Goal: Communication & Community: Answer question/provide support

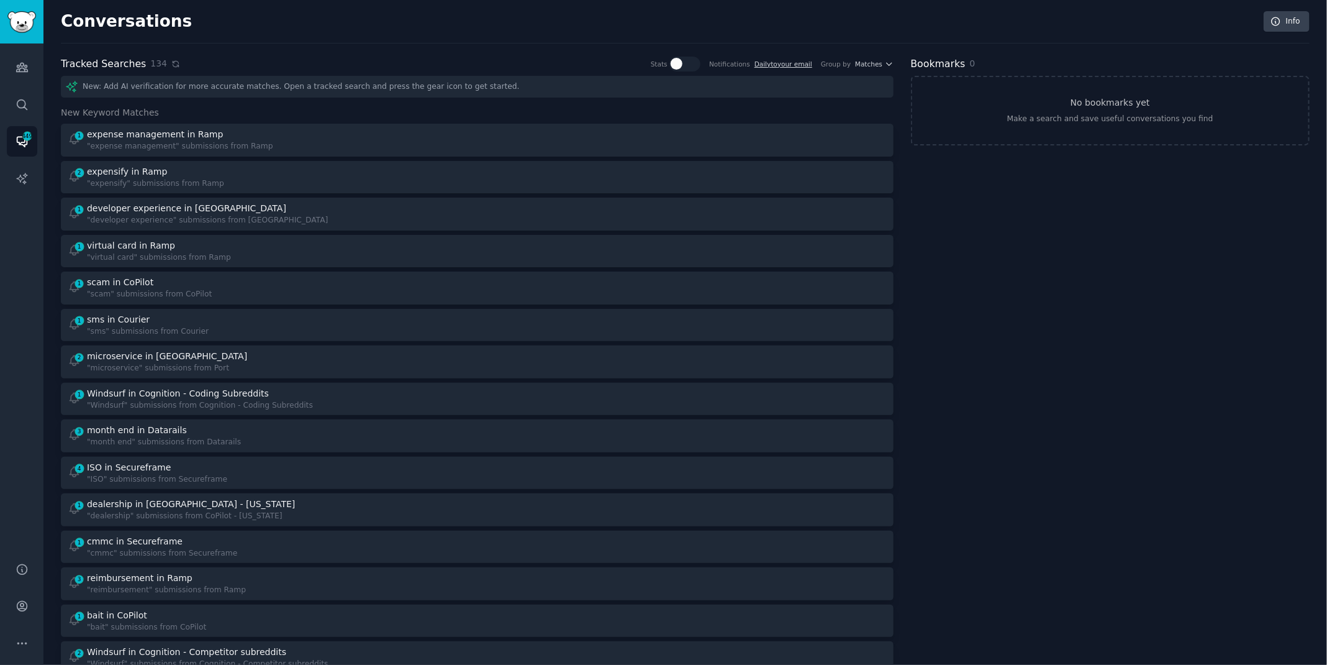
click at [172, 63] on icon at bounding box center [175, 64] width 9 height 9
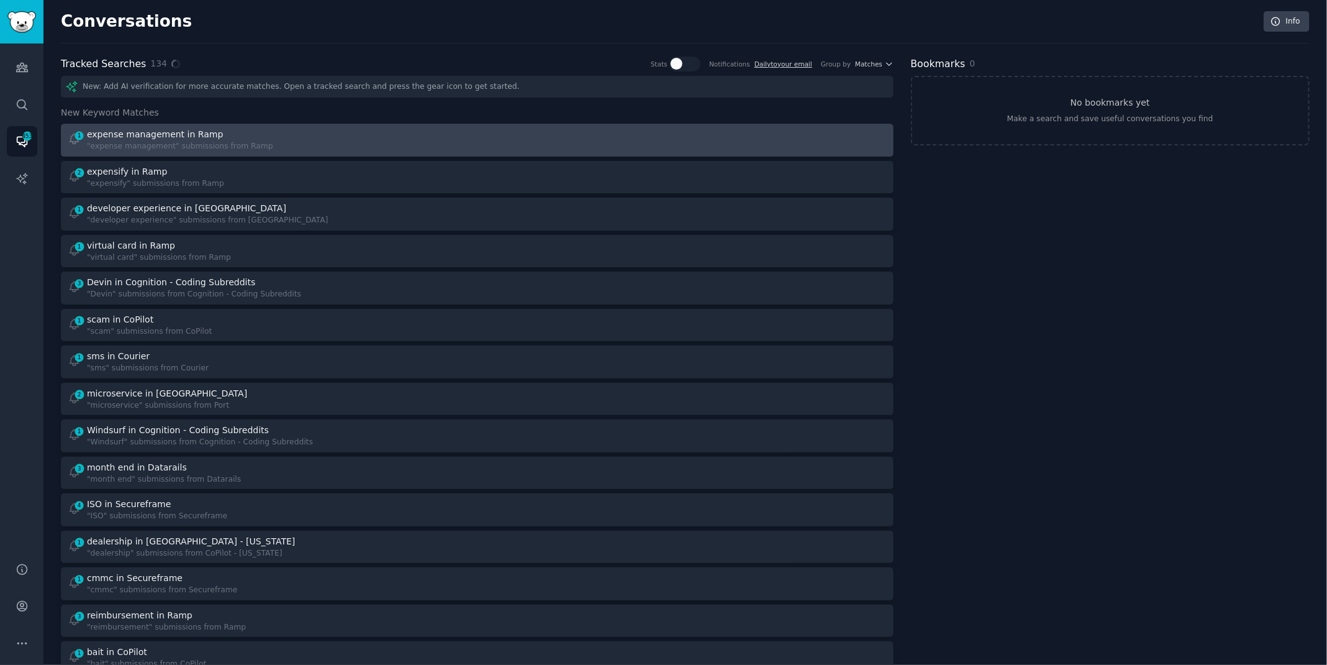
click at [235, 125] on link "1 expense management in Ramp "expense management" submissions from Ramp" at bounding box center [477, 140] width 833 height 33
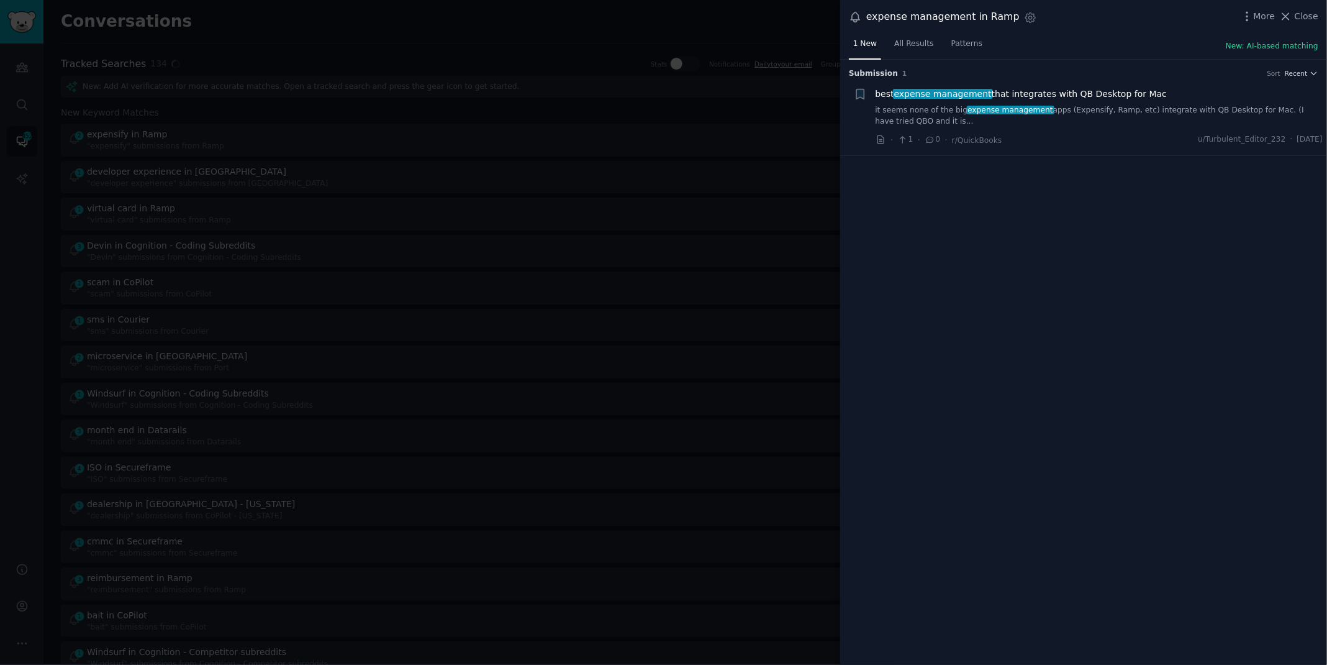
click at [1099, 108] on link "it seems none of the big expense management apps (Expensify, Ramp, etc) integra…" at bounding box center [1100, 116] width 448 height 22
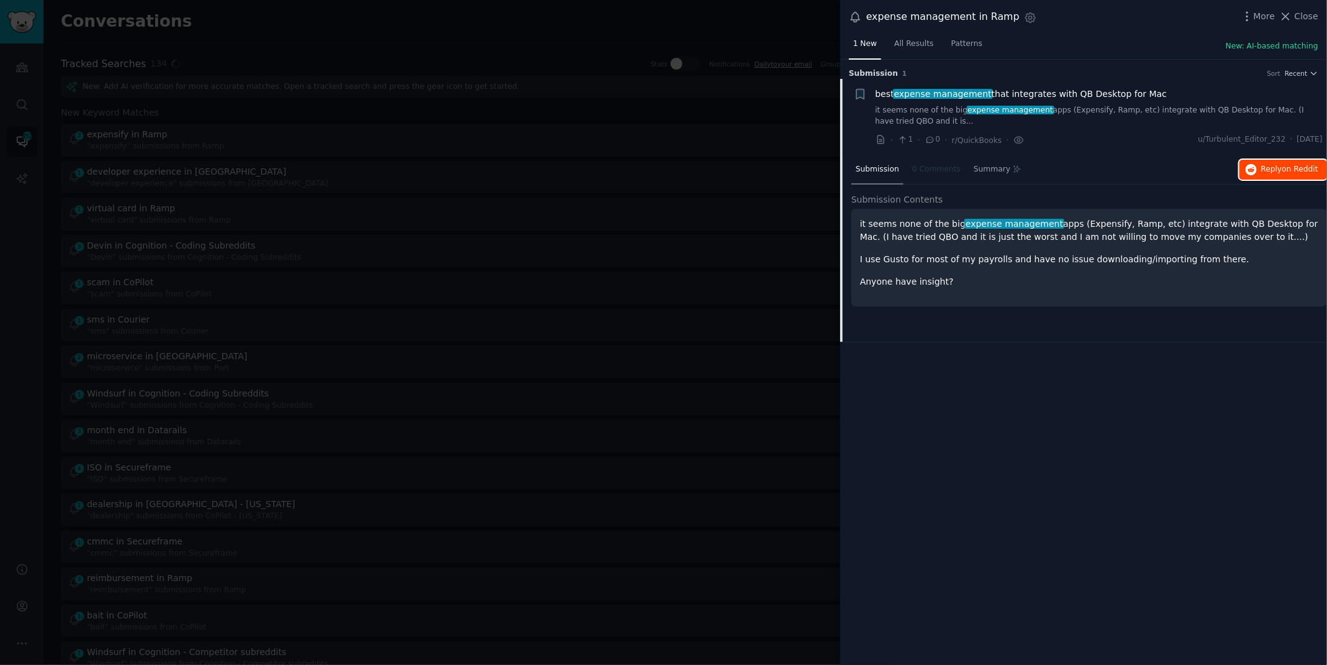
click at [1289, 160] on button "Reply on Reddit" at bounding box center [1284, 170] width 88 height 20
click at [366, 40] on div at bounding box center [663, 332] width 1327 height 665
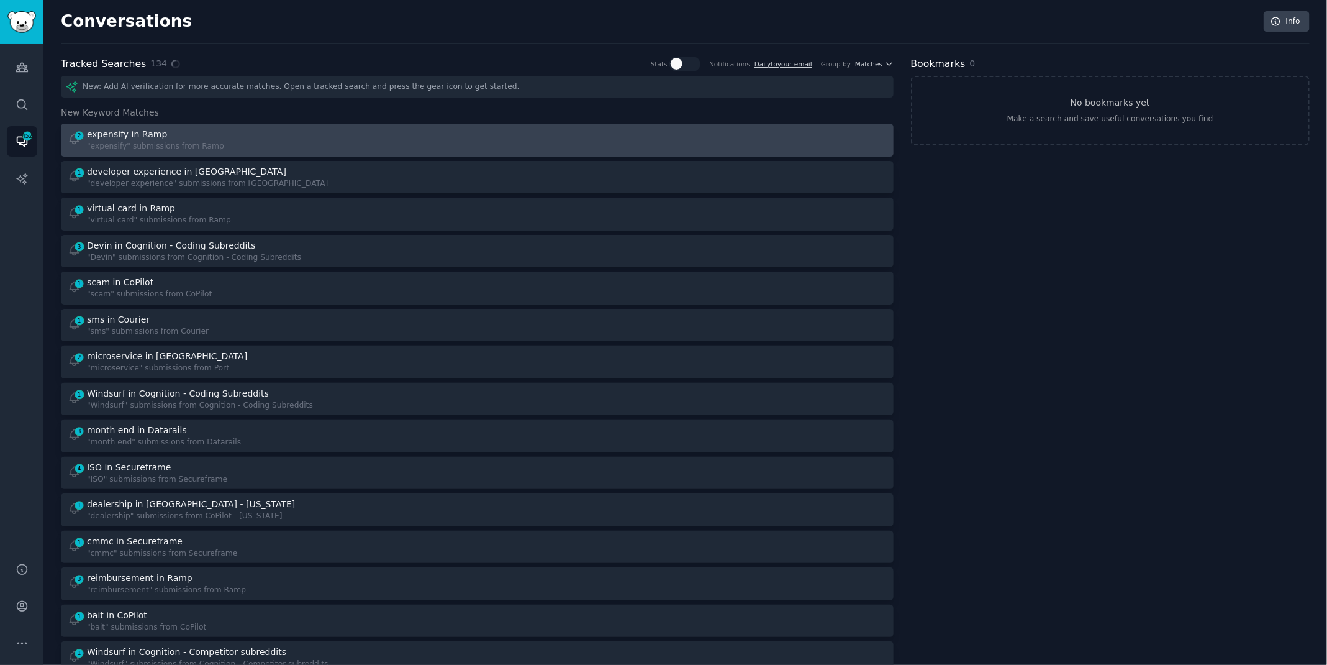
click at [197, 145] on div ""expensify" submissions from Ramp" at bounding box center [155, 146] width 137 height 11
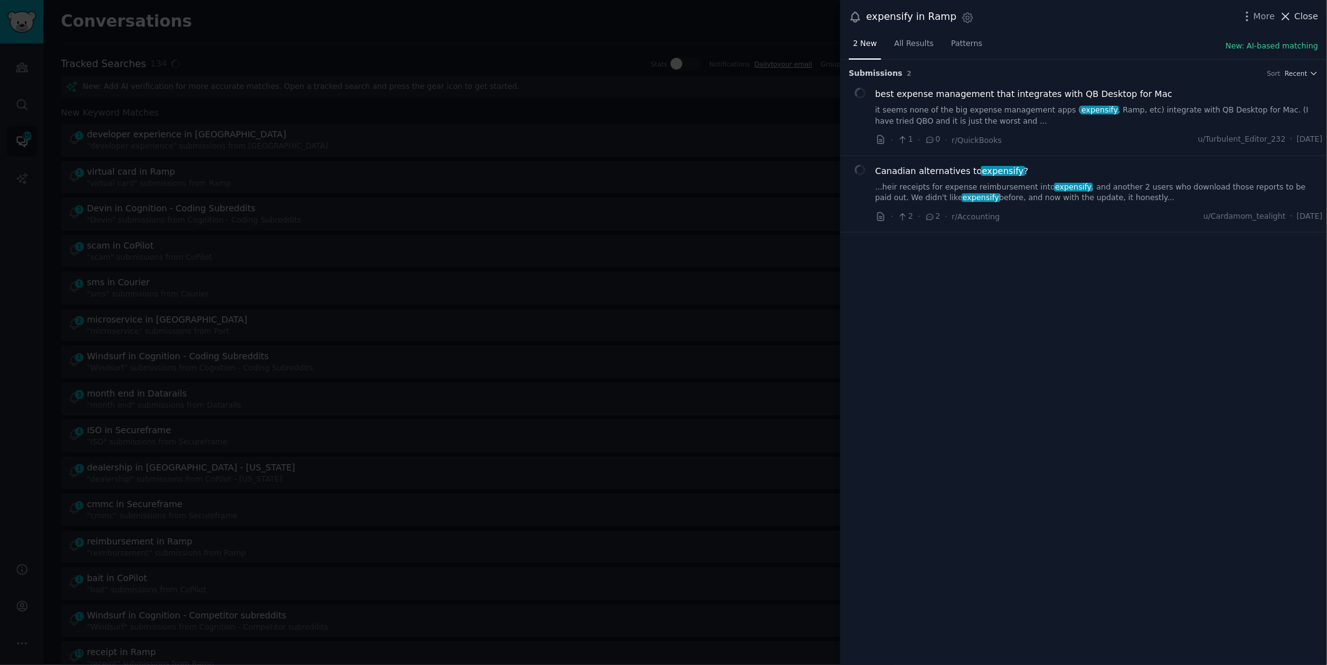
click at [1290, 20] on icon at bounding box center [1285, 16] width 13 height 13
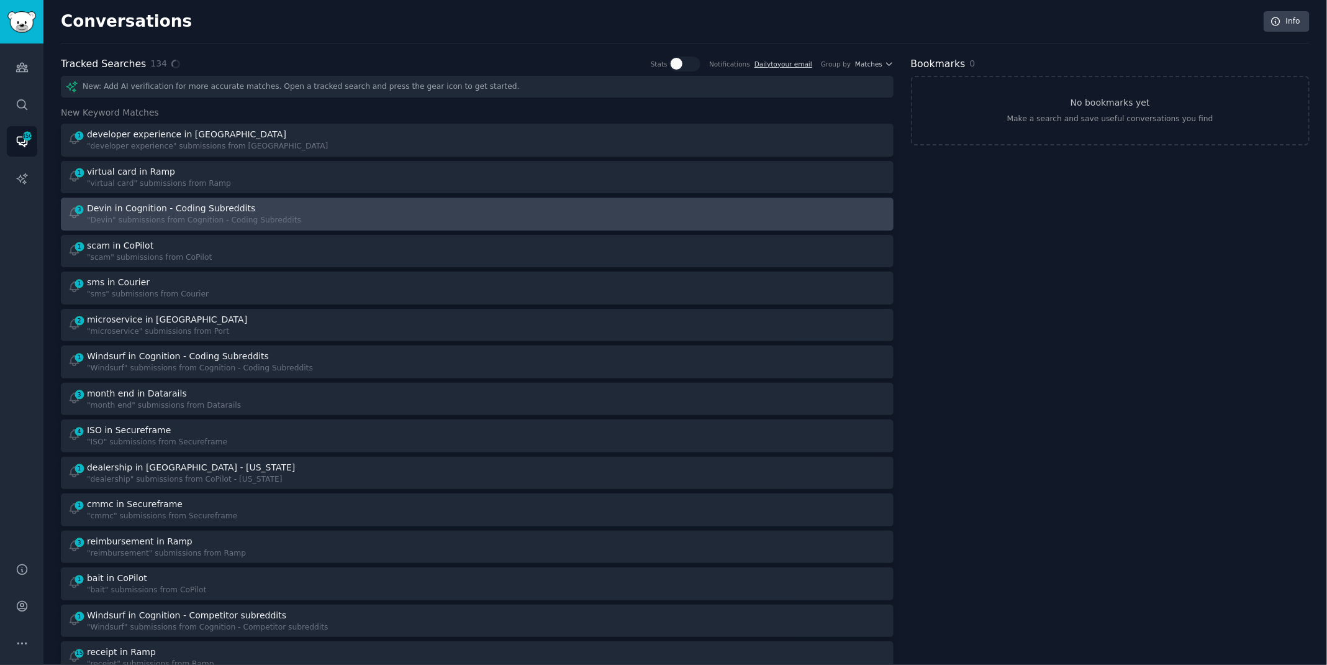
click at [225, 222] on div ""Devin" submissions from Cognition - Coding Subreddits" at bounding box center [194, 220] width 214 height 11
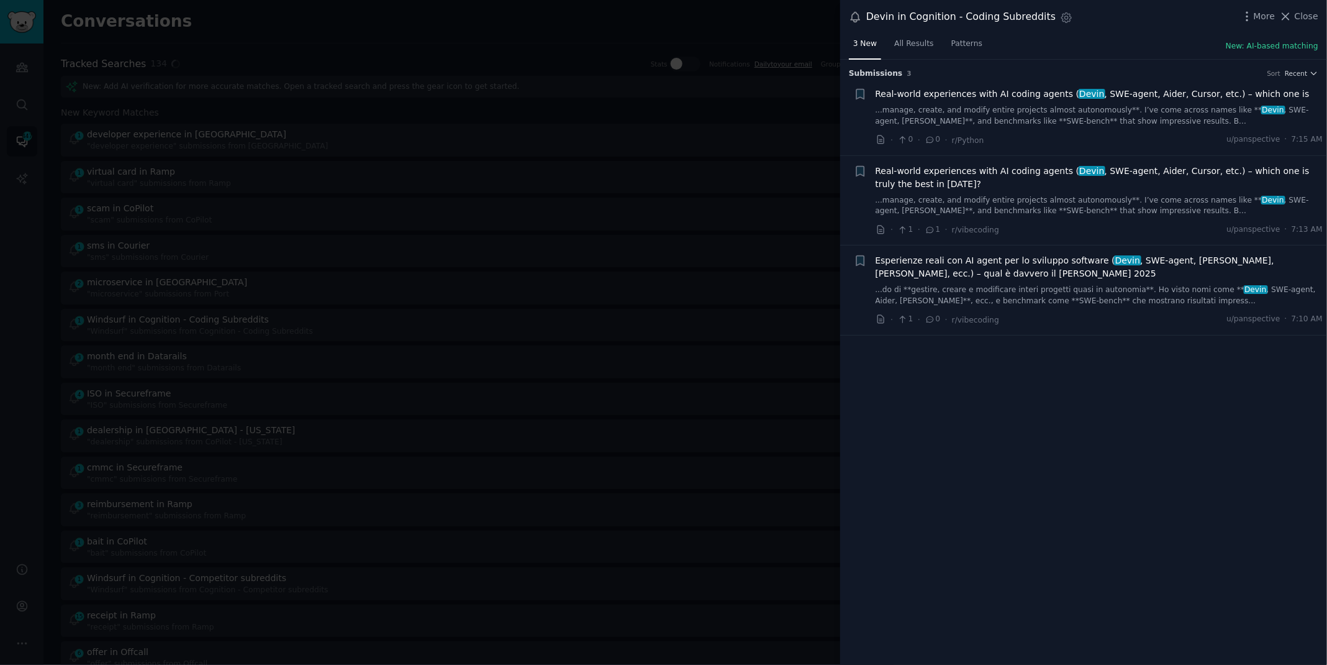
click at [1065, 190] on div "Real-world experiences with AI coding agents ( [PERSON_NAME] , SWE-agent, [PERS…" at bounding box center [1100, 191] width 448 height 52
click at [1297, 18] on span "Close" at bounding box center [1307, 16] width 24 height 13
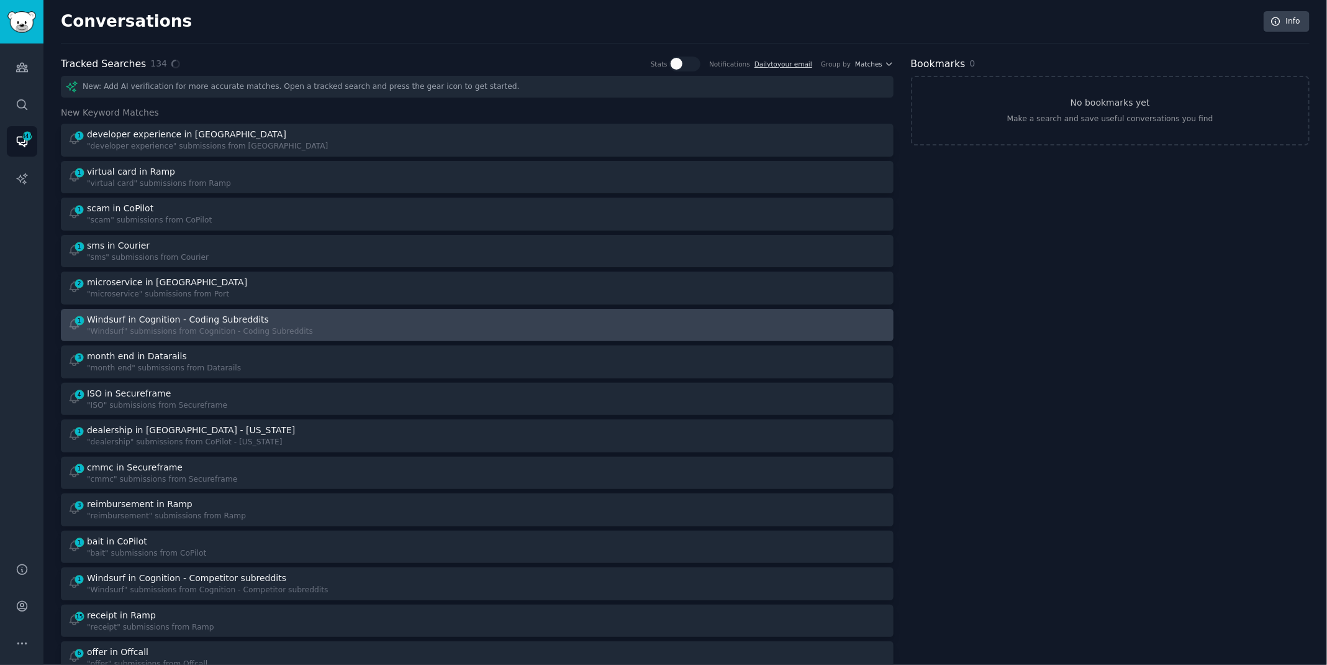
click at [367, 314] on div "1 Windsurf in Cognition - Coding Subreddits "Windsurf" submissions from Cogniti…" at bounding box center [268, 325] width 401 height 24
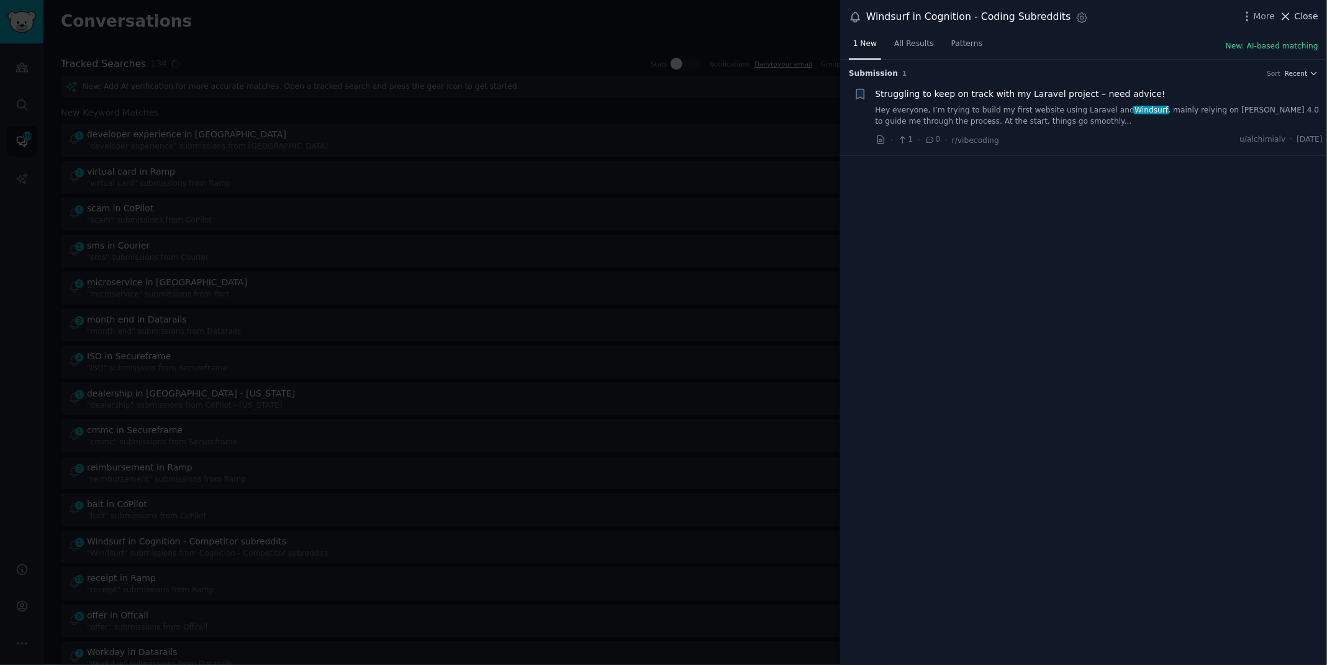
click at [1300, 17] on span "Close" at bounding box center [1307, 16] width 24 height 13
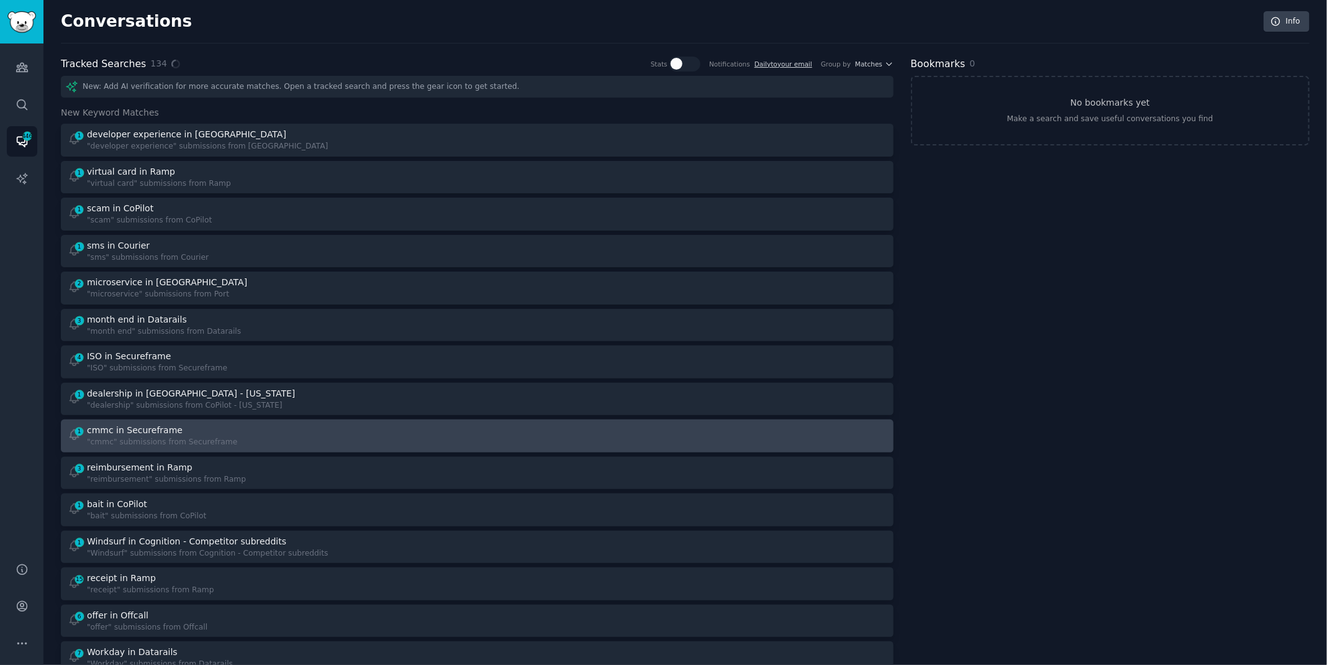
click at [359, 438] on div "1 cmmc in Secureframe "cmmc" submissions from Secureframe" at bounding box center [268, 436] width 401 height 24
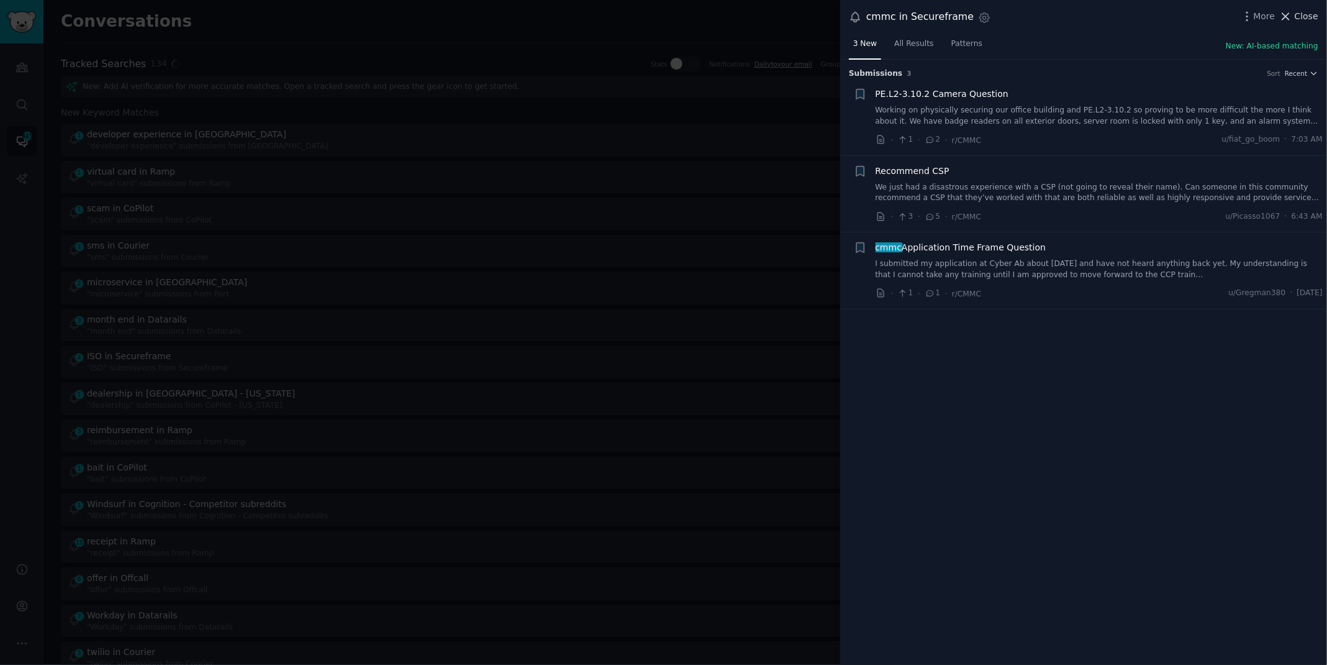
click at [1305, 14] on span "Close" at bounding box center [1307, 16] width 24 height 13
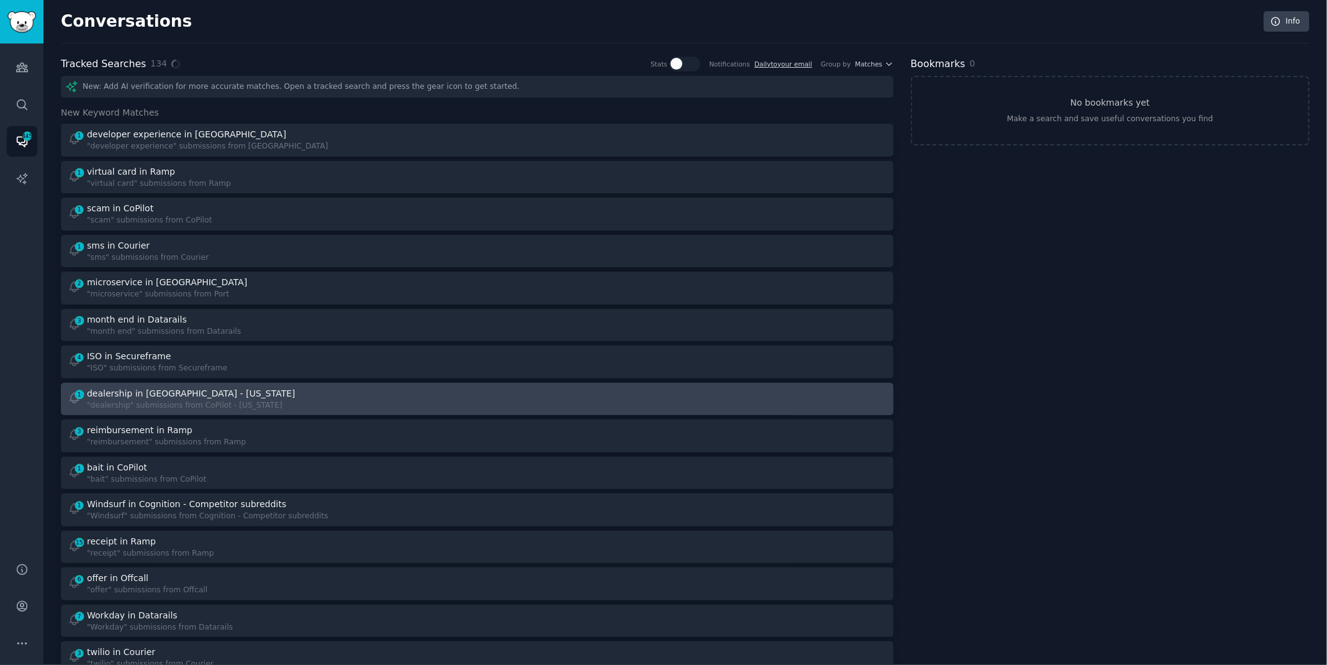
click at [105, 394] on div "dealership in [GEOGRAPHIC_DATA] - [US_STATE]" at bounding box center [191, 393] width 208 height 13
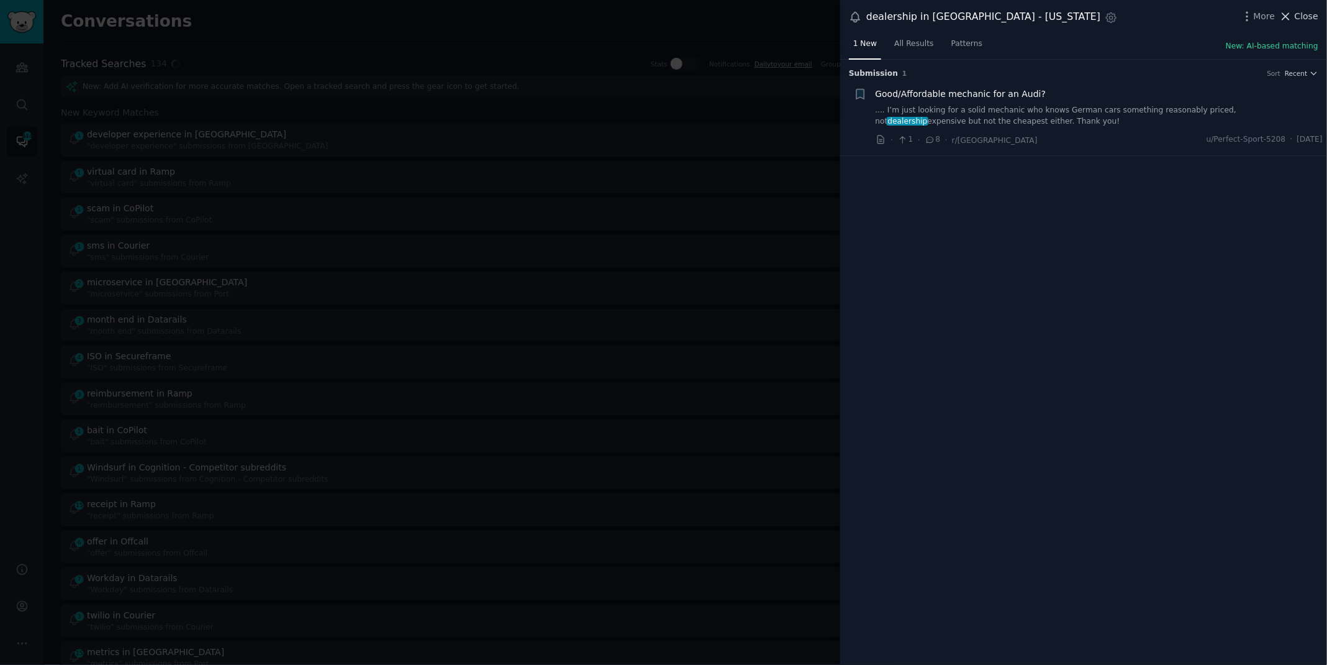
click at [1301, 18] on span "Close" at bounding box center [1307, 16] width 24 height 13
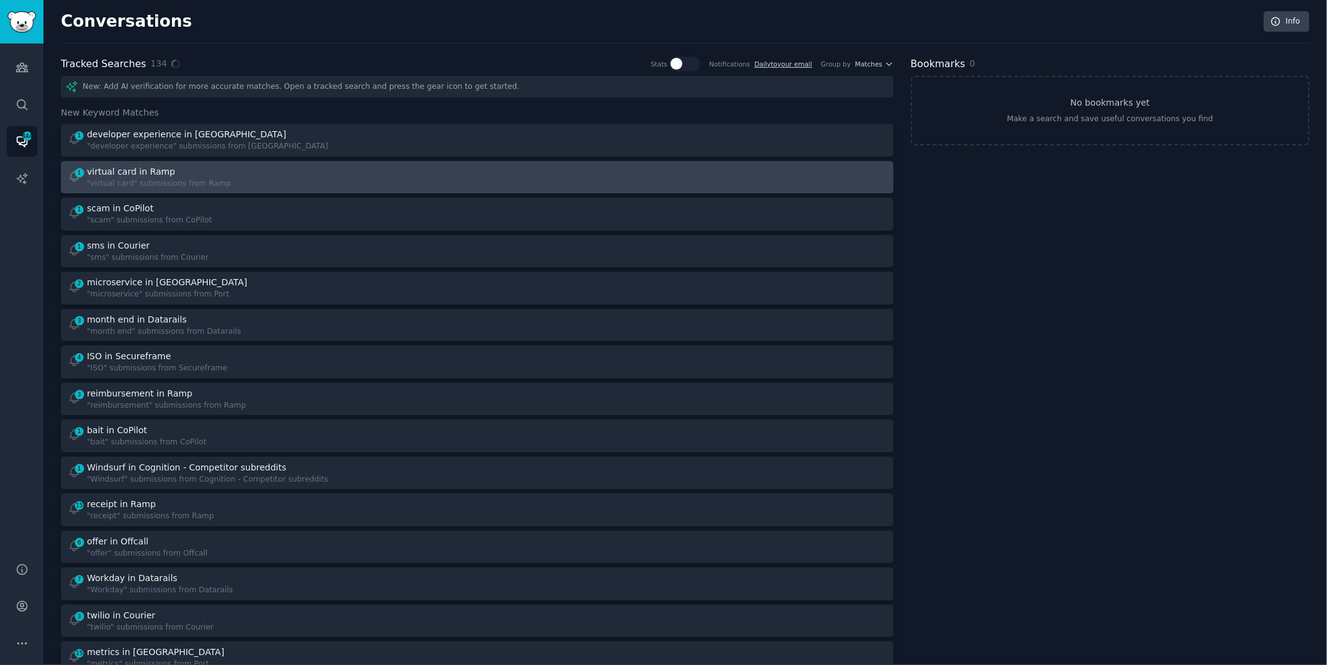
click at [316, 173] on div "1 virtual card in Ramp "virtual card" submissions from Ramp" at bounding box center [268, 177] width 401 height 24
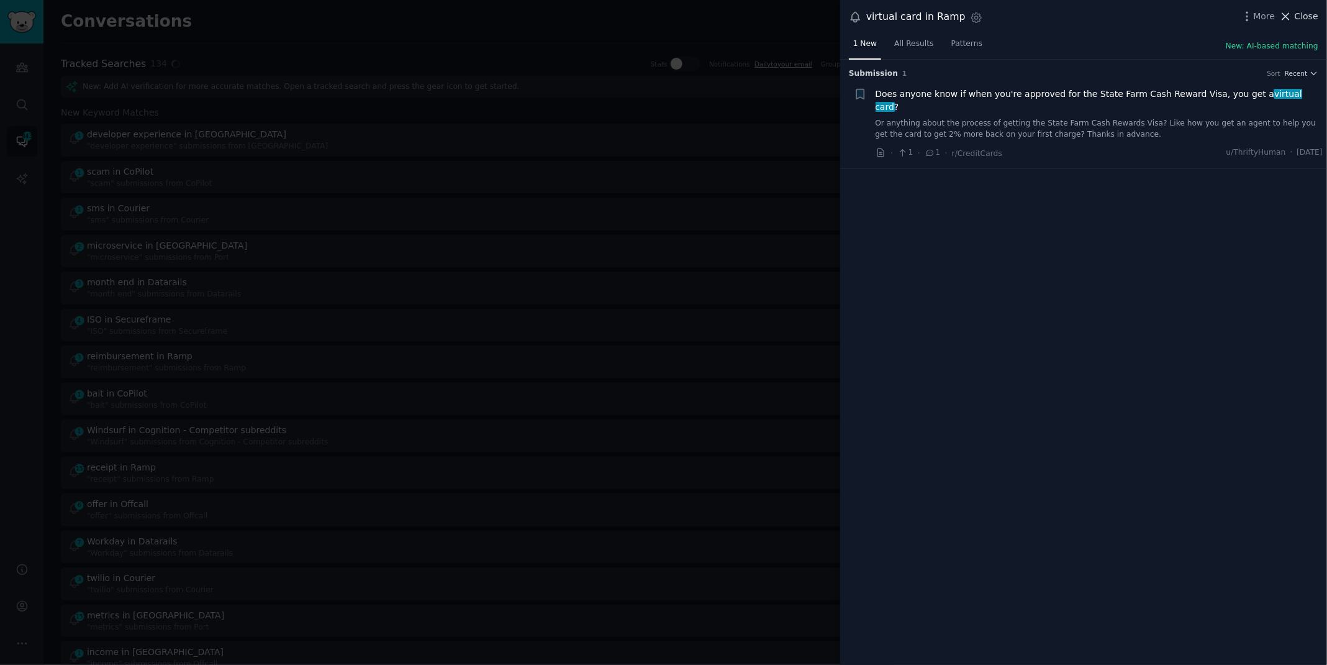
click at [1302, 10] on span "Close" at bounding box center [1307, 16] width 24 height 13
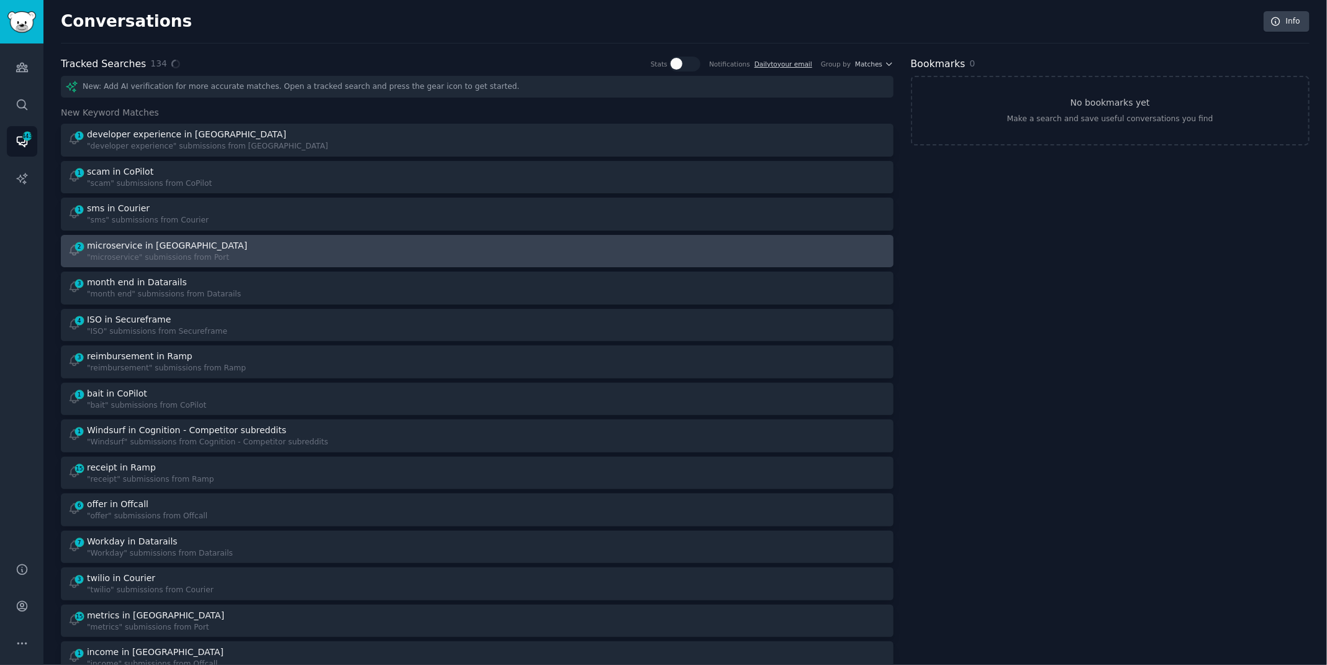
click at [461, 250] on div "2 microservice in Port "microservice" submissions from [GEOGRAPHIC_DATA]" at bounding box center [268, 251] width 401 height 24
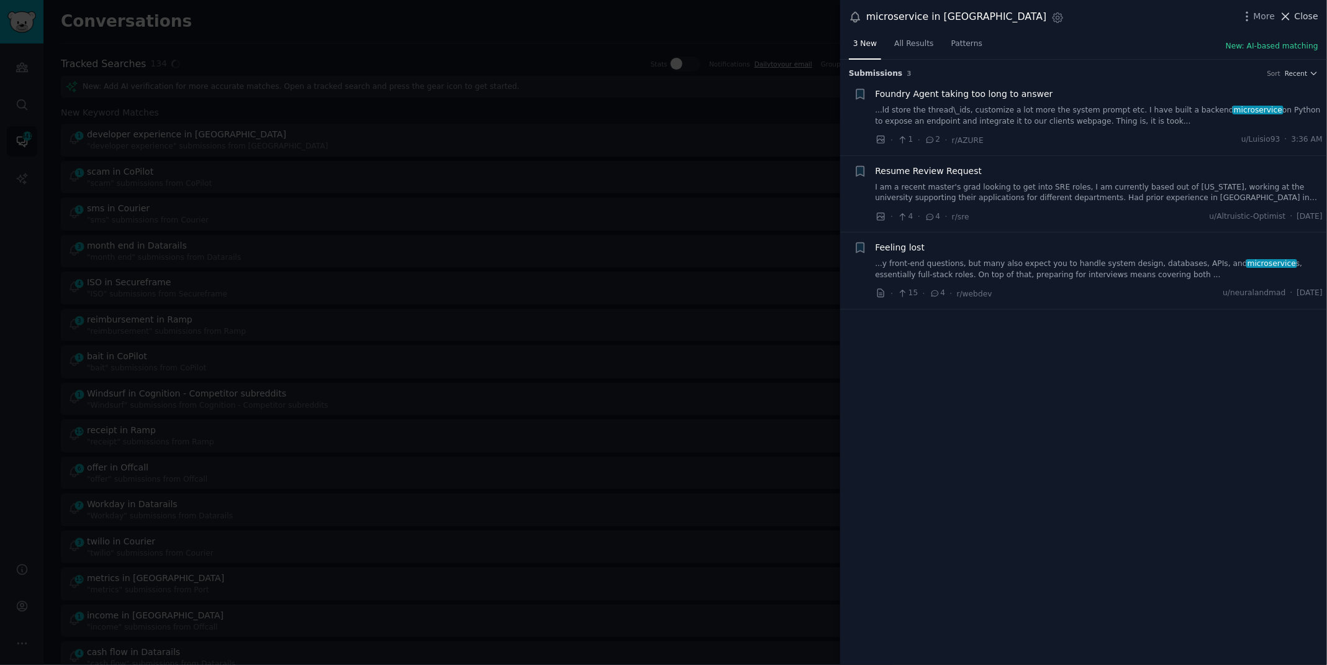
click at [1312, 17] on span "Close" at bounding box center [1307, 16] width 24 height 13
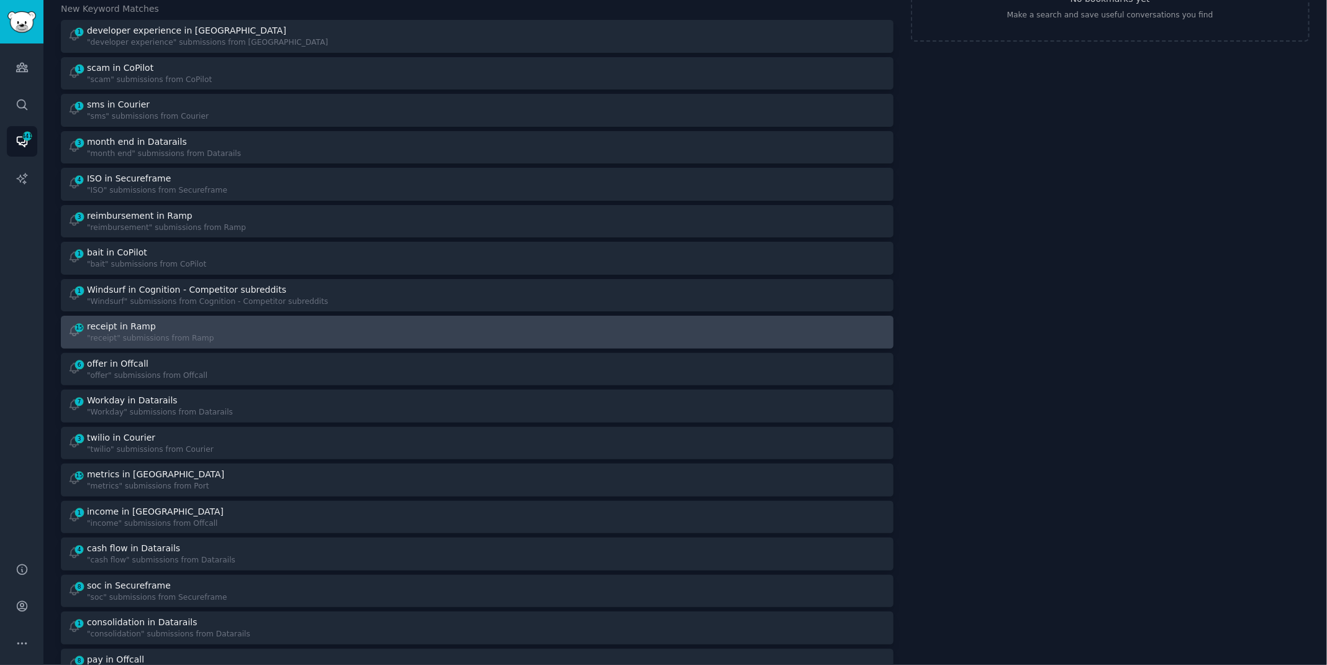
scroll to position [197, 0]
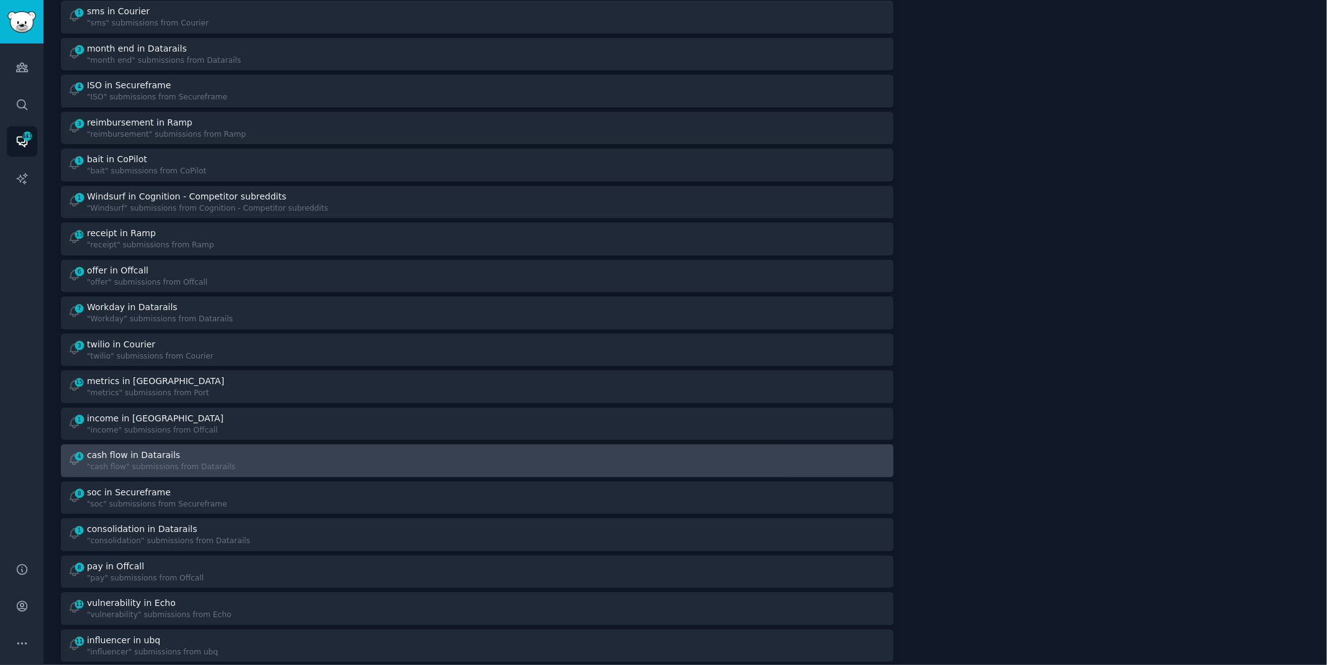
click at [200, 453] on div "cash flow in Datarails" at bounding box center [161, 454] width 148 height 13
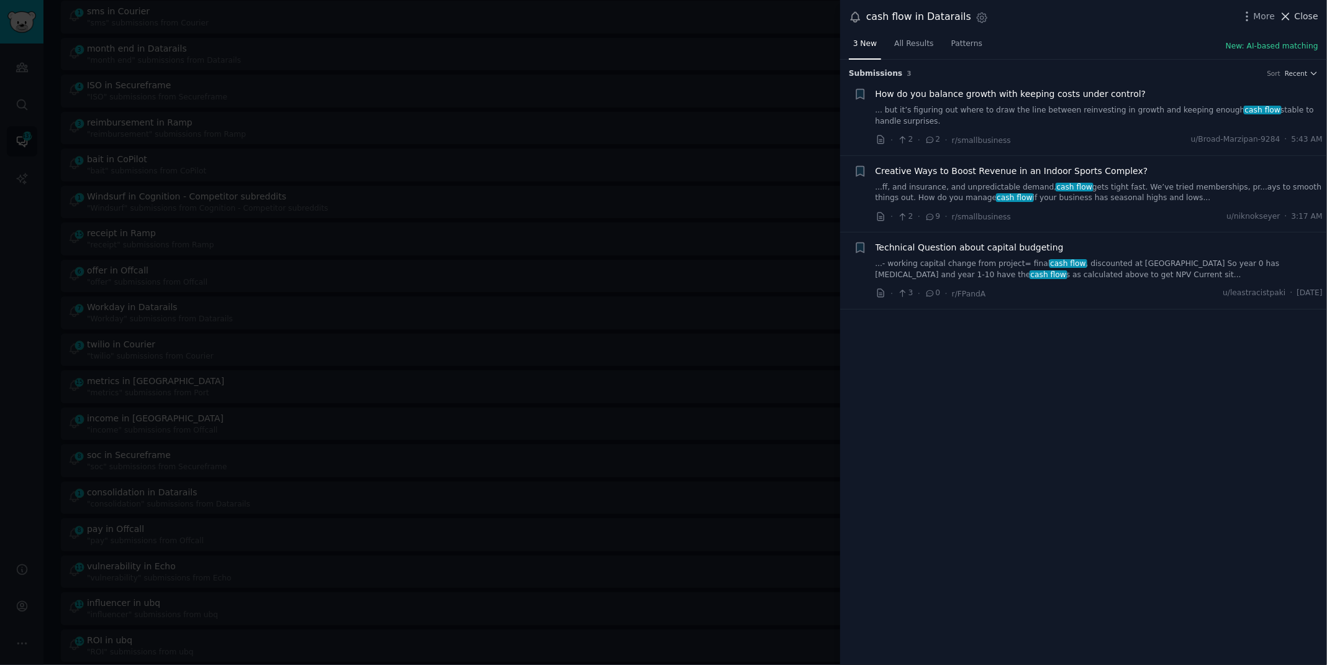
click at [1297, 17] on span "Close" at bounding box center [1307, 16] width 24 height 13
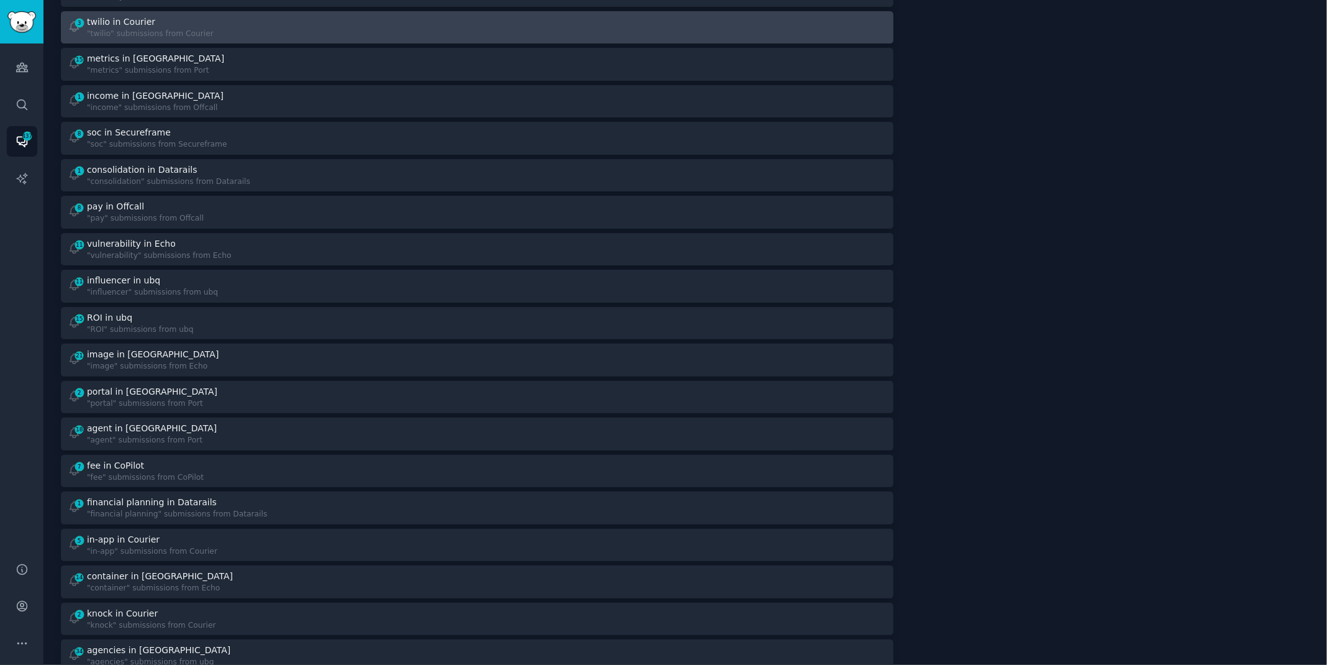
scroll to position [552, 0]
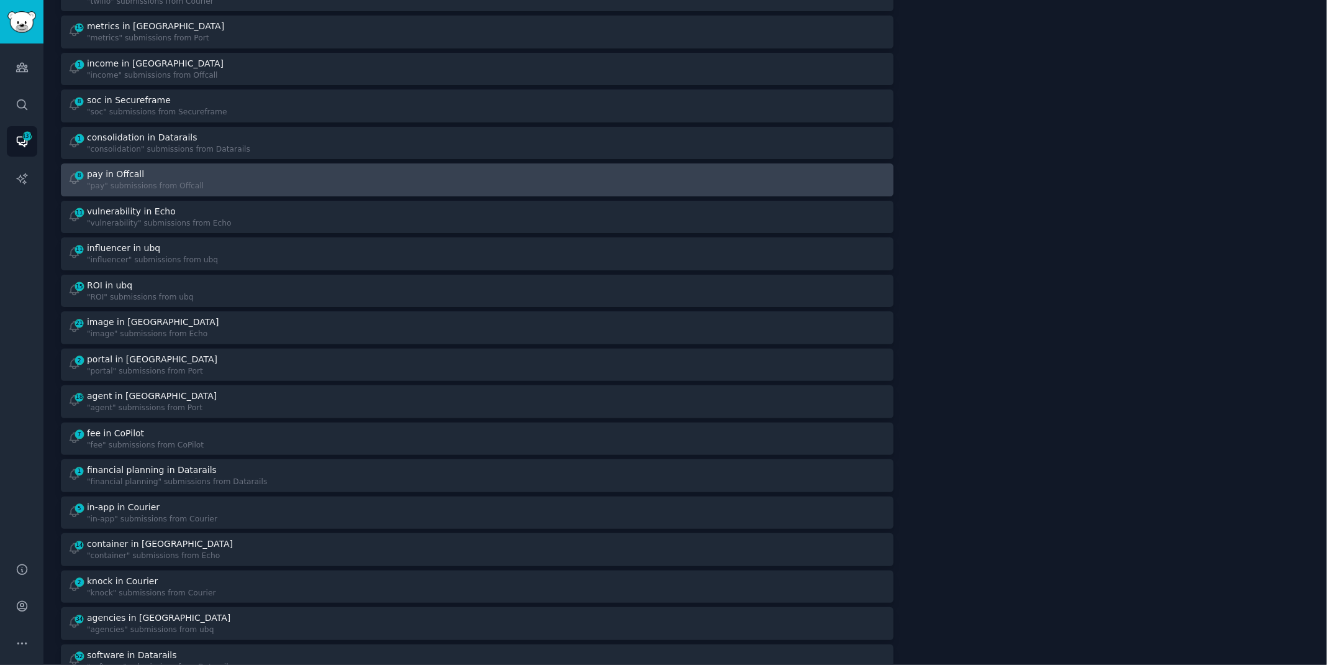
click at [353, 176] on div "8 pay in Offcall "pay" submissions from Offcall" at bounding box center [268, 180] width 401 height 24
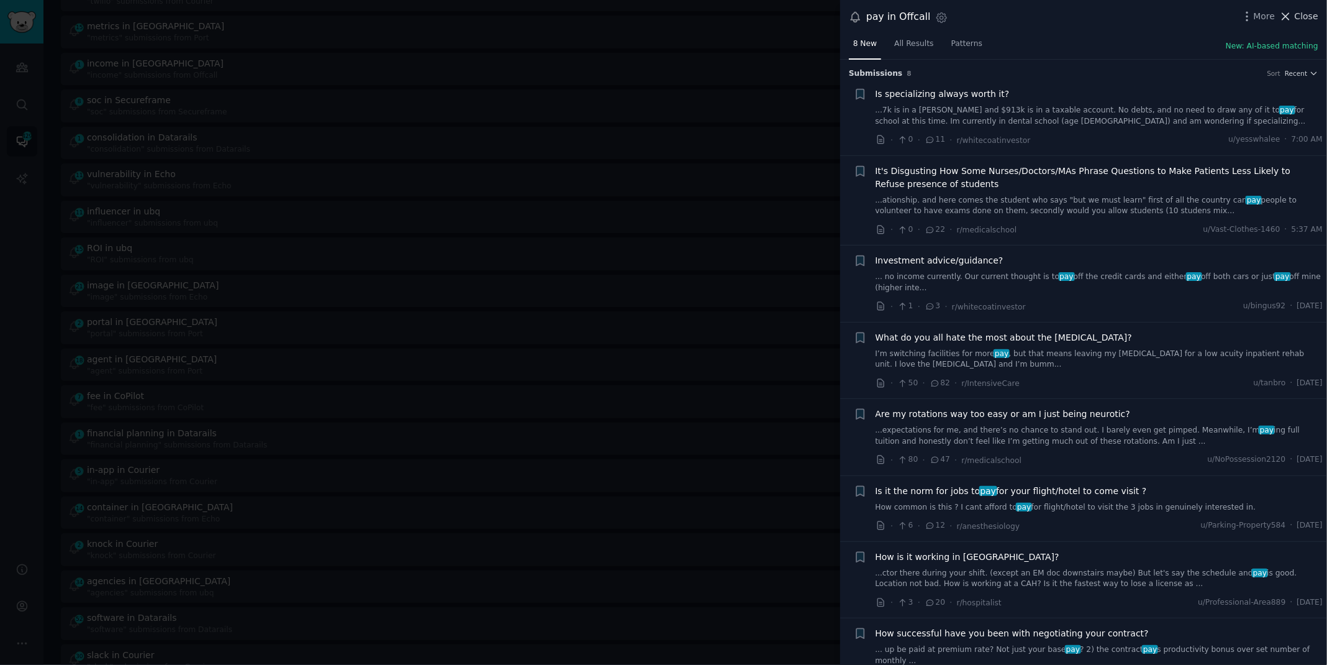
click at [1292, 13] on icon at bounding box center [1285, 16] width 13 height 13
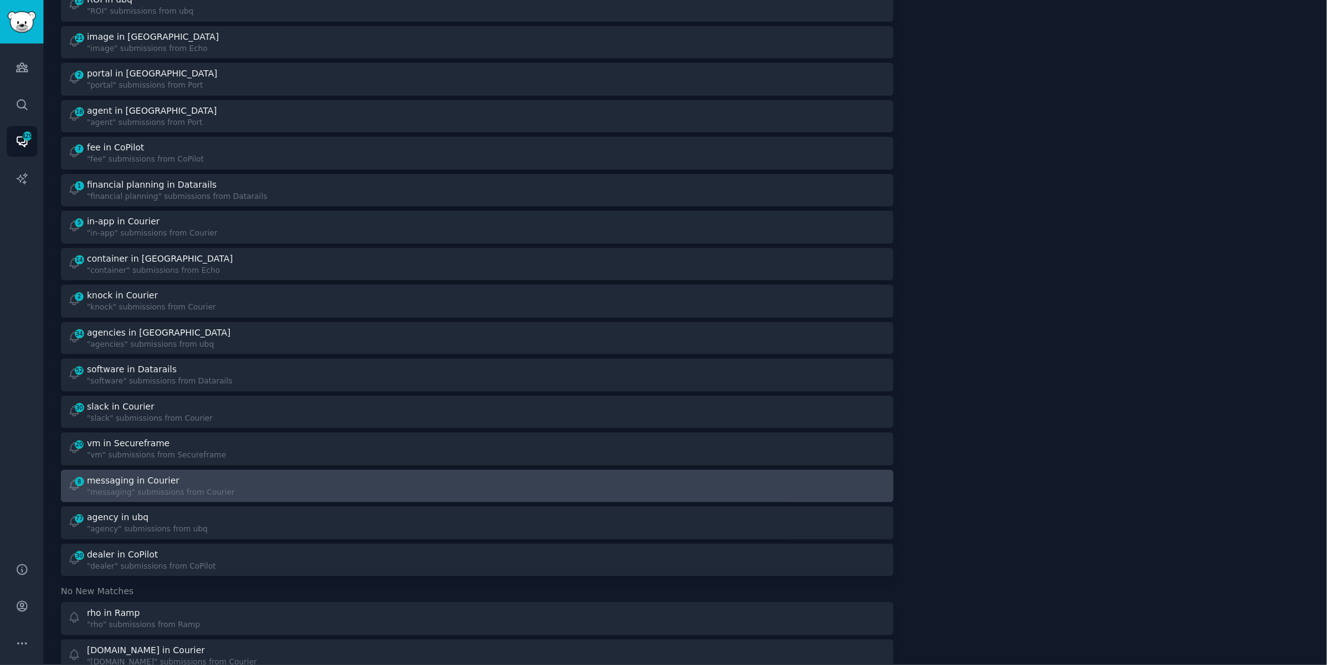
scroll to position [795, 0]
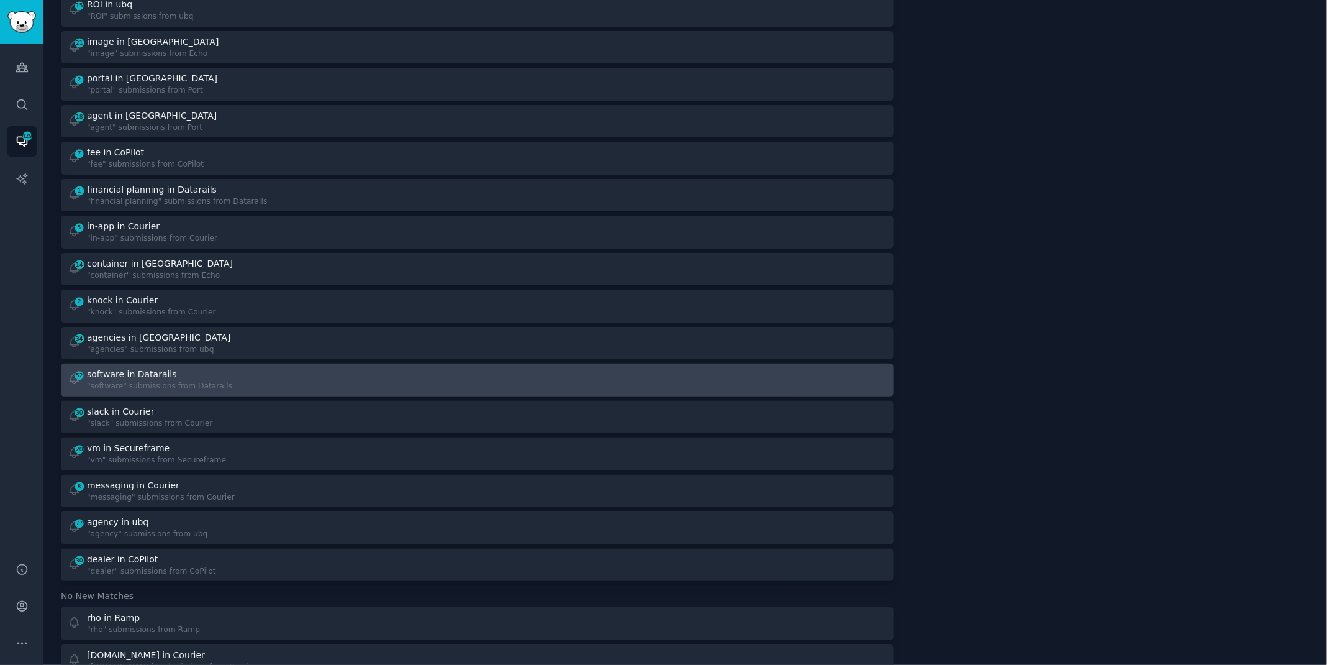
click at [318, 387] on div "52 software in Datarails "software" submissions from Datarails" at bounding box center [268, 380] width 401 height 24
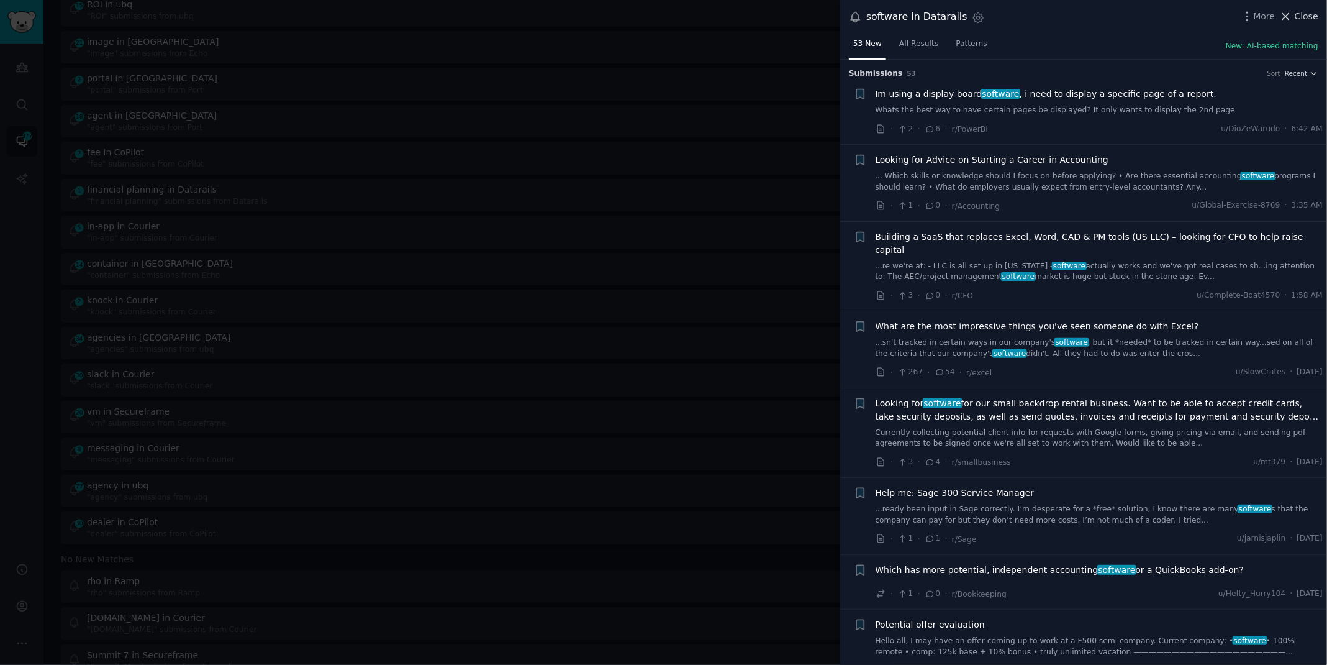
click at [1298, 12] on span "Close" at bounding box center [1307, 16] width 24 height 13
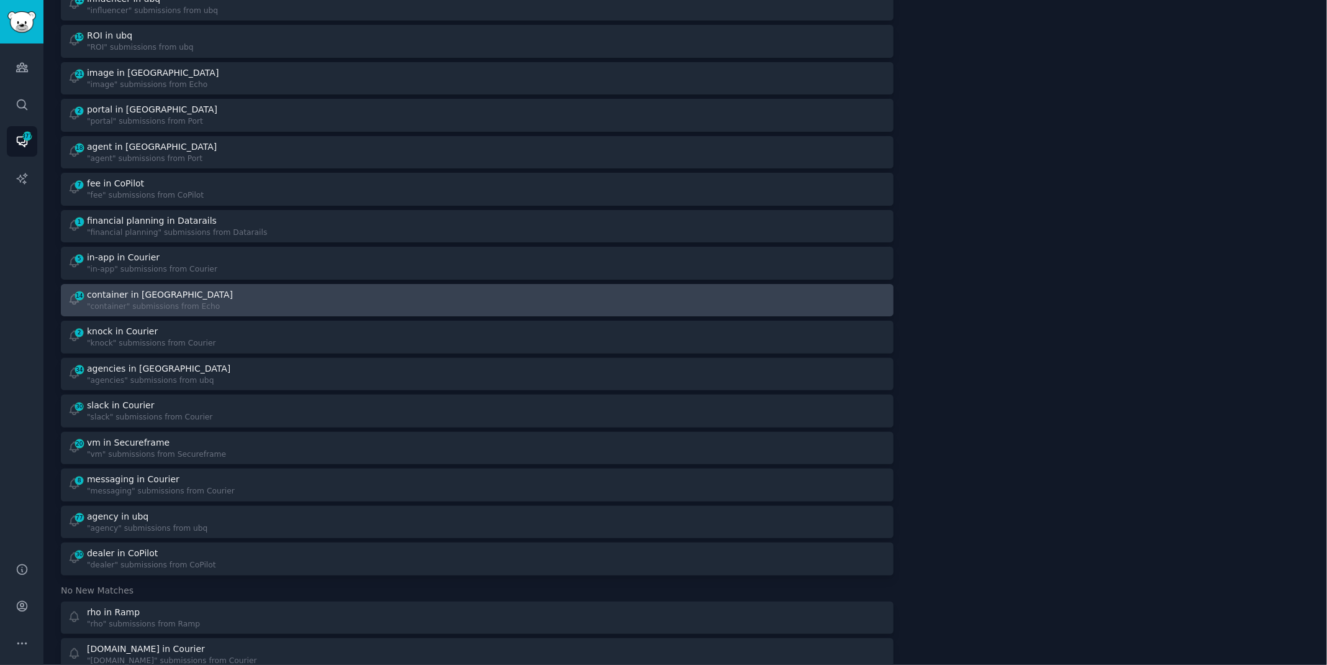
scroll to position [755, 0]
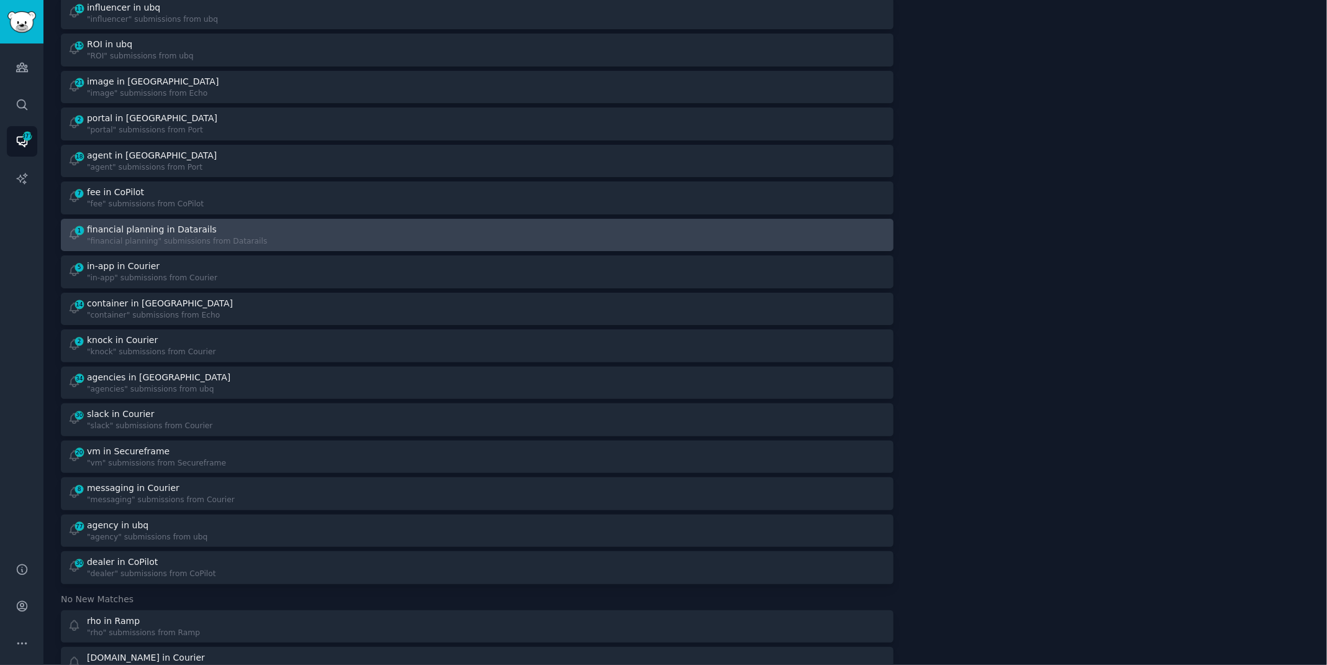
click at [311, 234] on div "1 financial planning in Datarails "financial planning" submissions from Datarai…" at bounding box center [268, 235] width 401 height 24
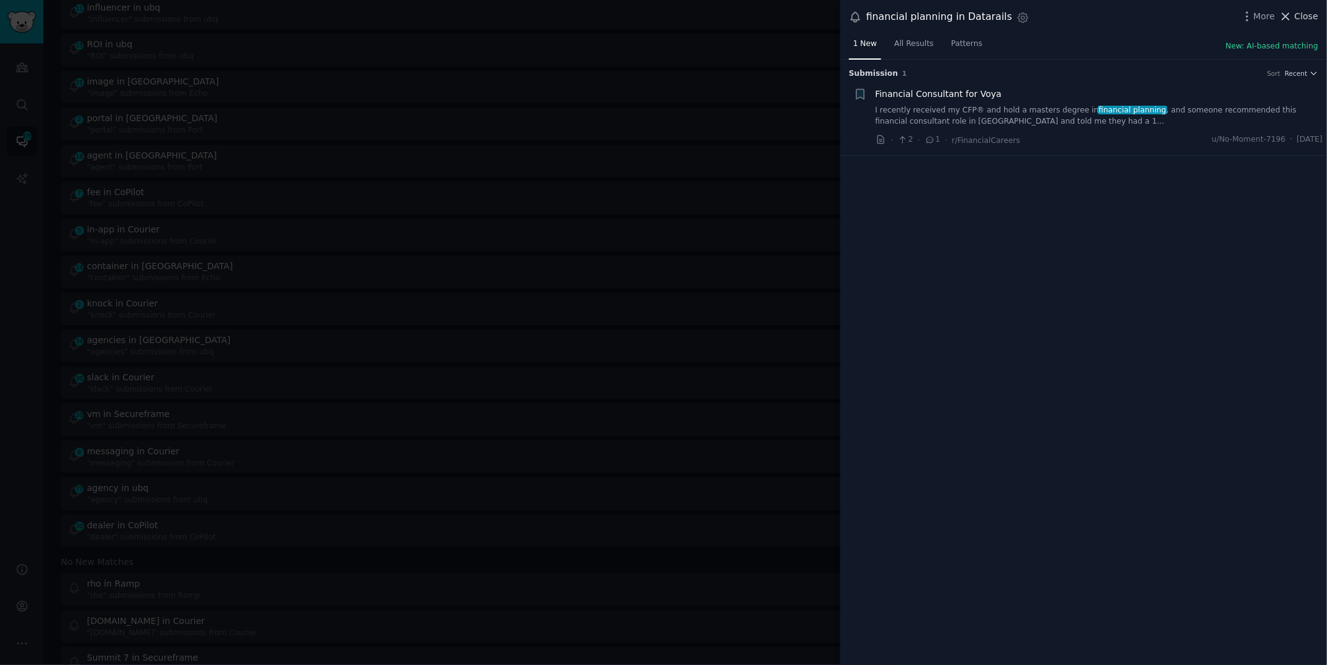
click at [1307, 11] on span "Close" at bounding box center [1307, 16] width 24 height 13
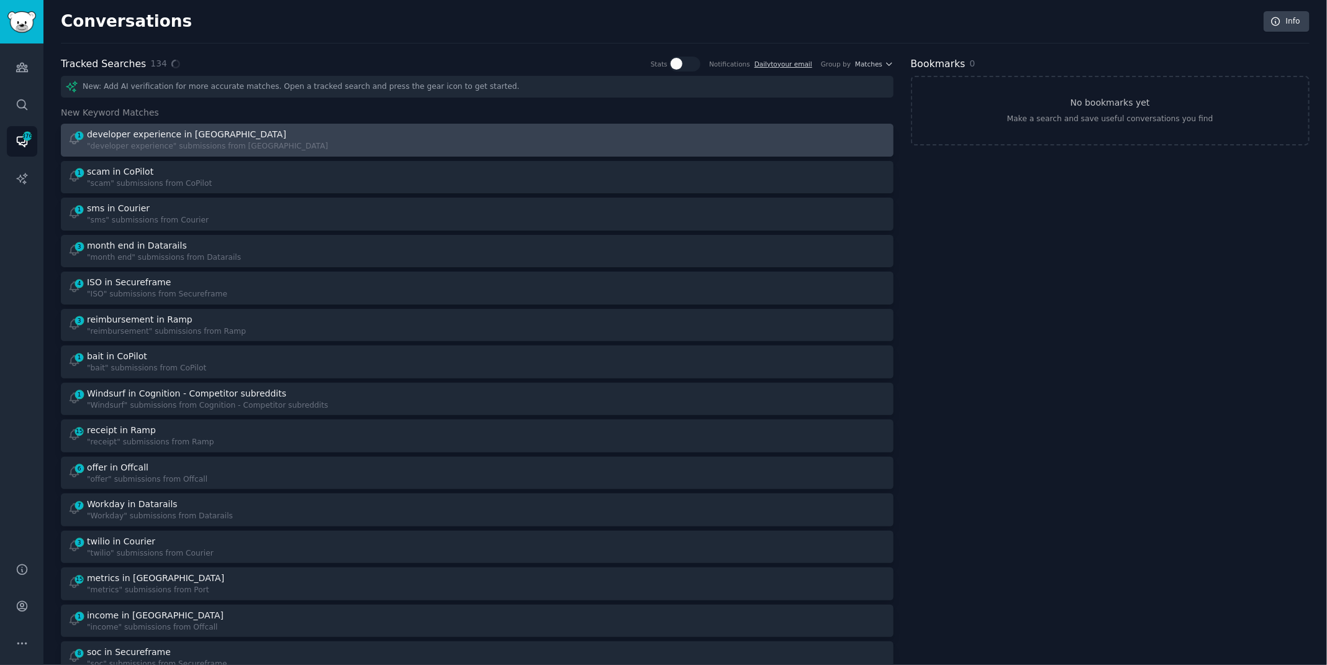
click at [458, 137] on div "1 developer experience in Port "developer experience" submissions from [GEOGRAP…" at bounding box center [268, 140] width 401 height 24
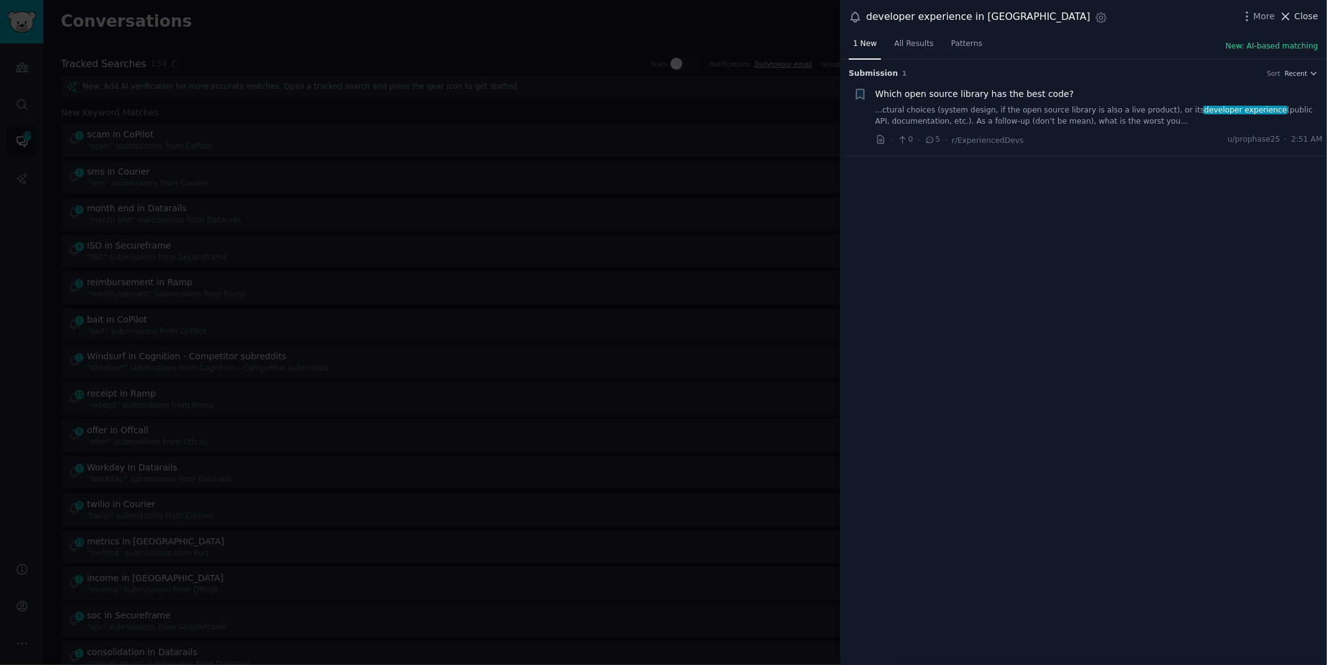
click at [1309, 12] on span "Close" at bounding box center [1307, 16] width 24 height 13
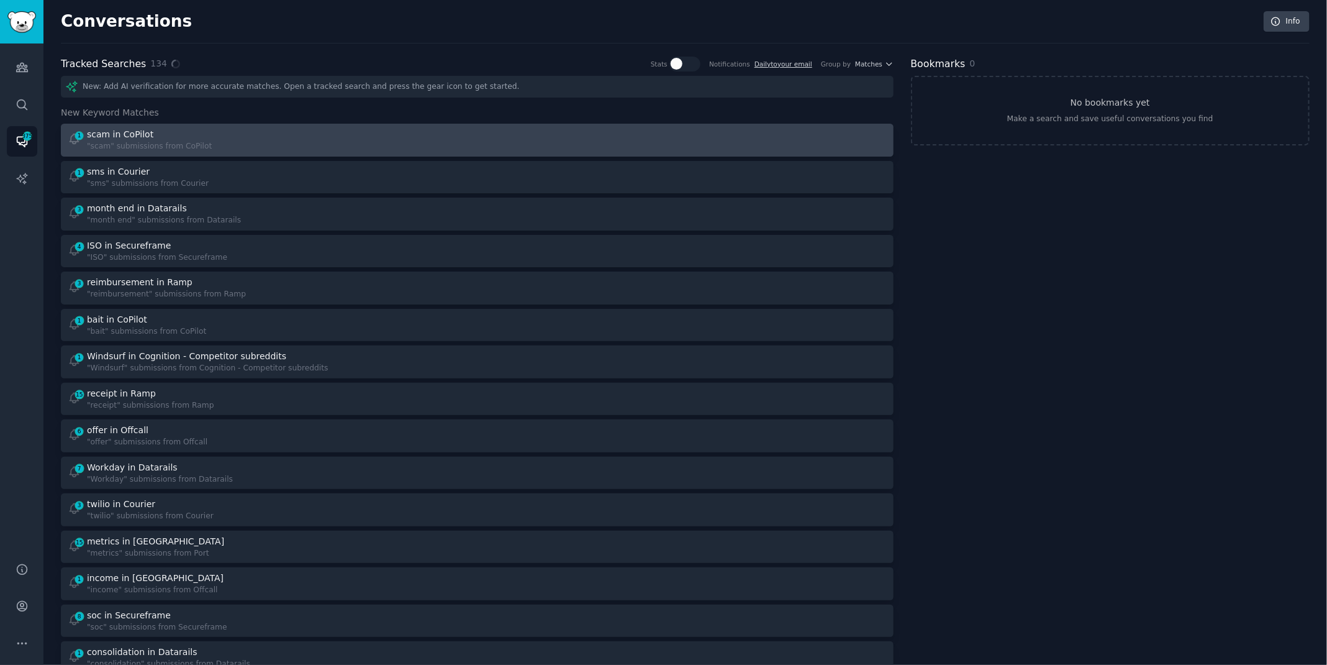
click at [414, 152] on link "1 scam in CoPilot "scam" submissions from CoPilot" at bounding box center [477, 140] width 833 height 33
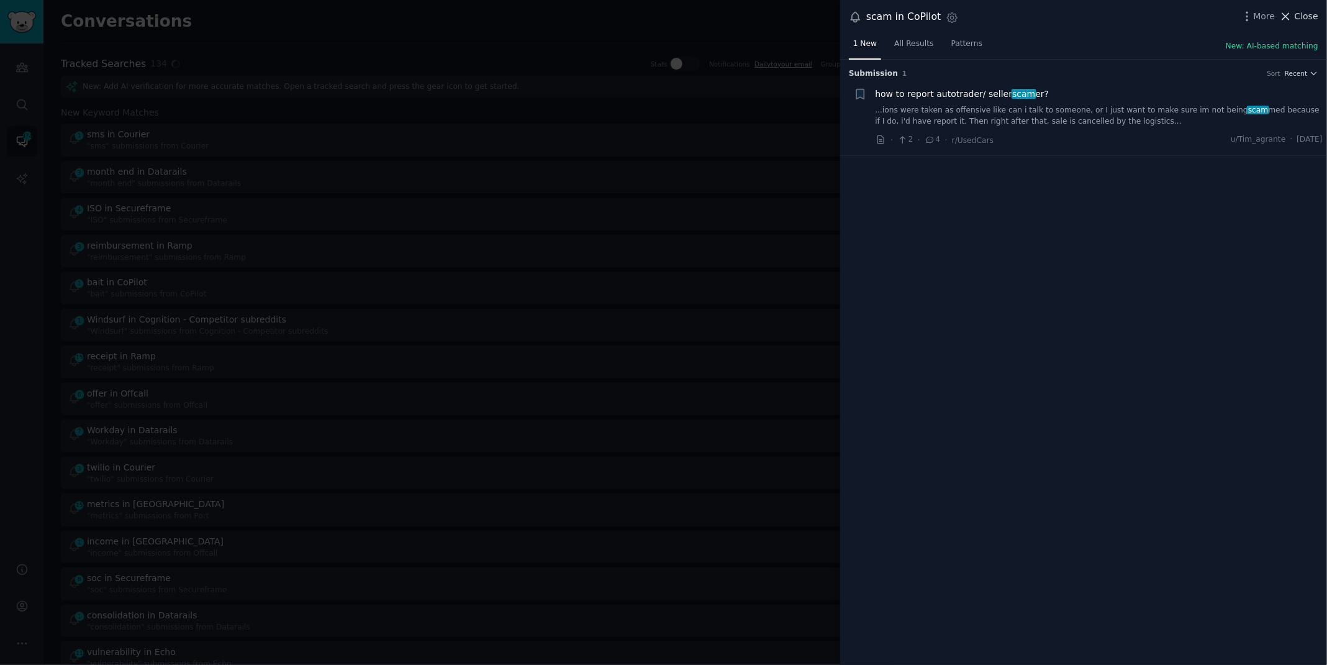
click at [1294, 11] on button "Close" at bounding box center [1298, 16] width 39 height 13
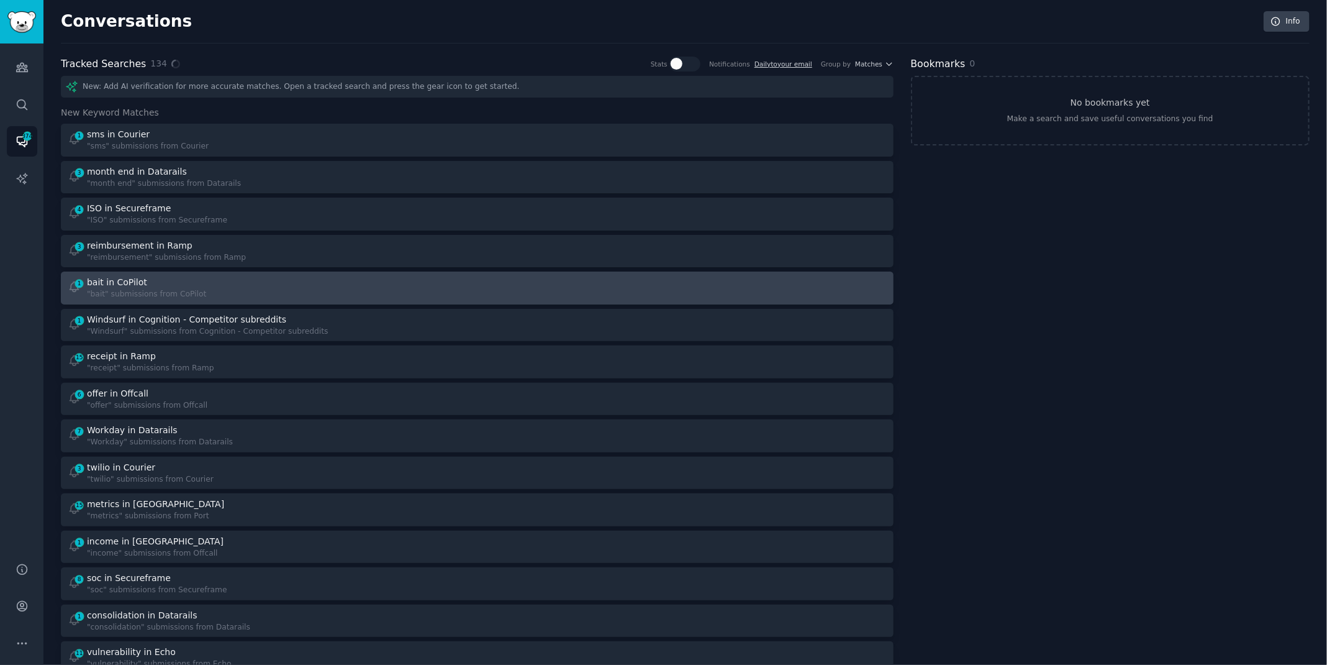
click at [279, 293] on div "1 bait in CoPilot "bait" submissions from CoPilot" at bounding box center [268, 288] width 401 height 24
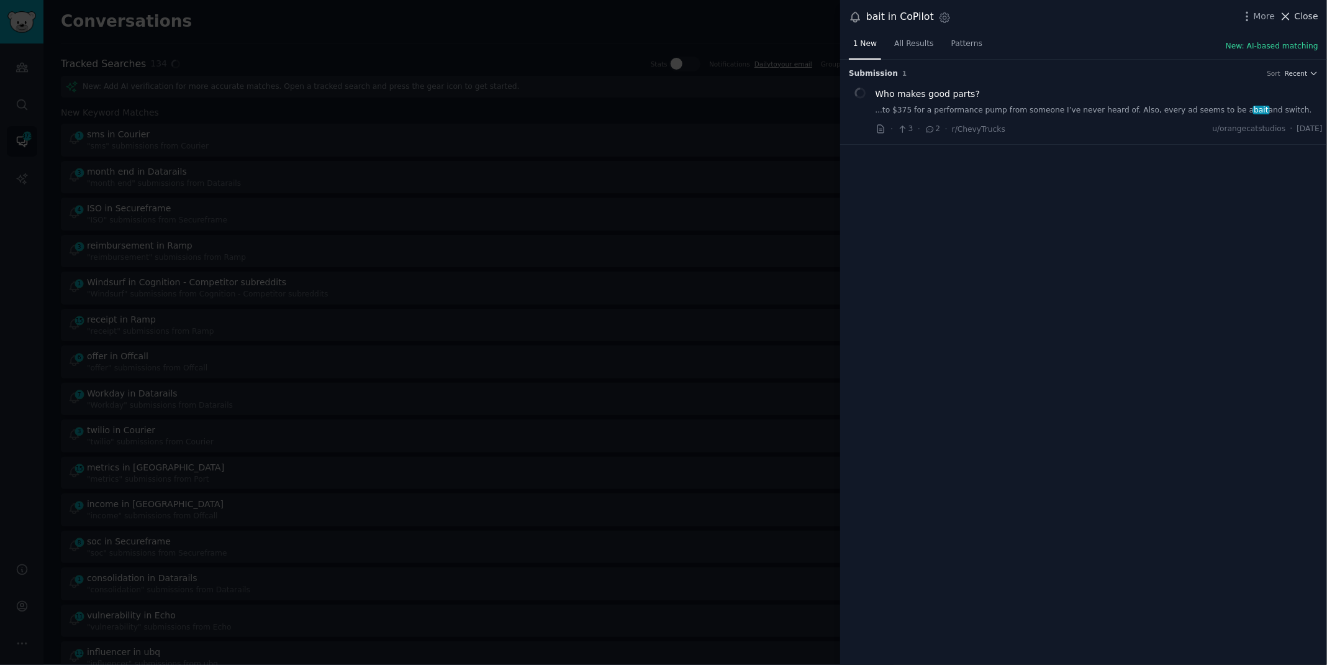
click at [1299, 21] on span "Close" at bounding box center [1307, 16] width 24 height 13
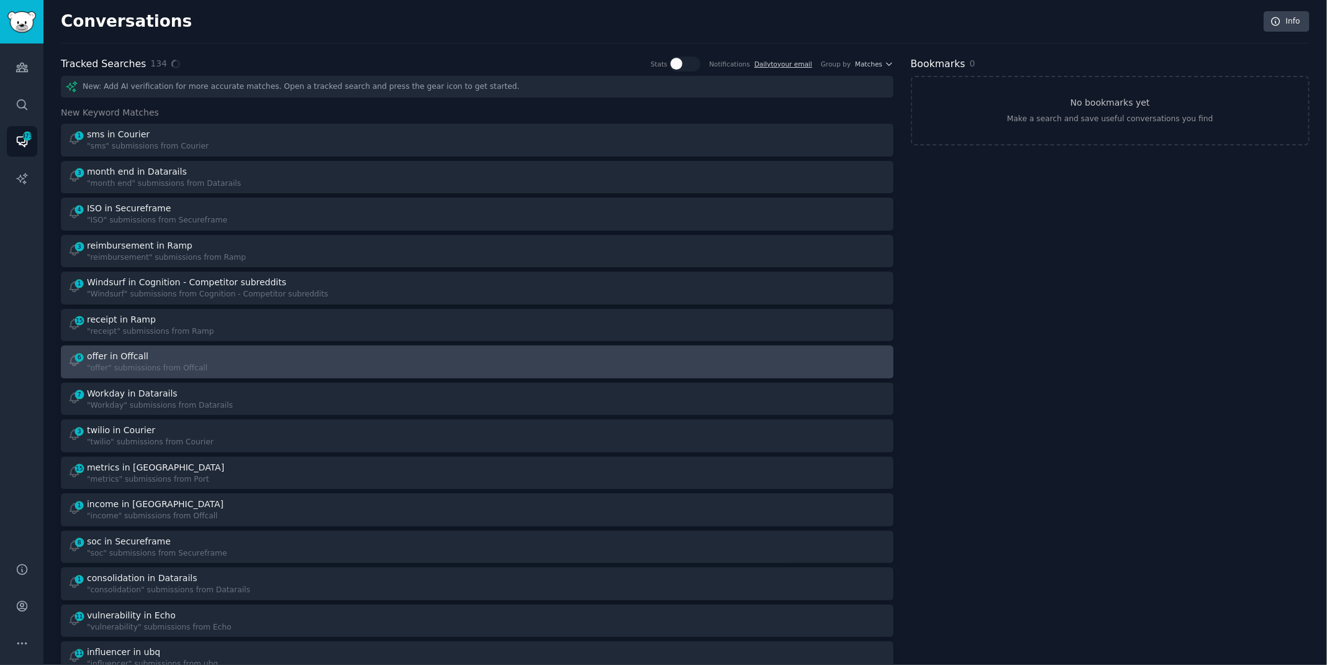
click at [432, 361] on div "6 offer in Offcall "offer" submissions from Offcall" at bounding box center [268, 362] width 401 height 24
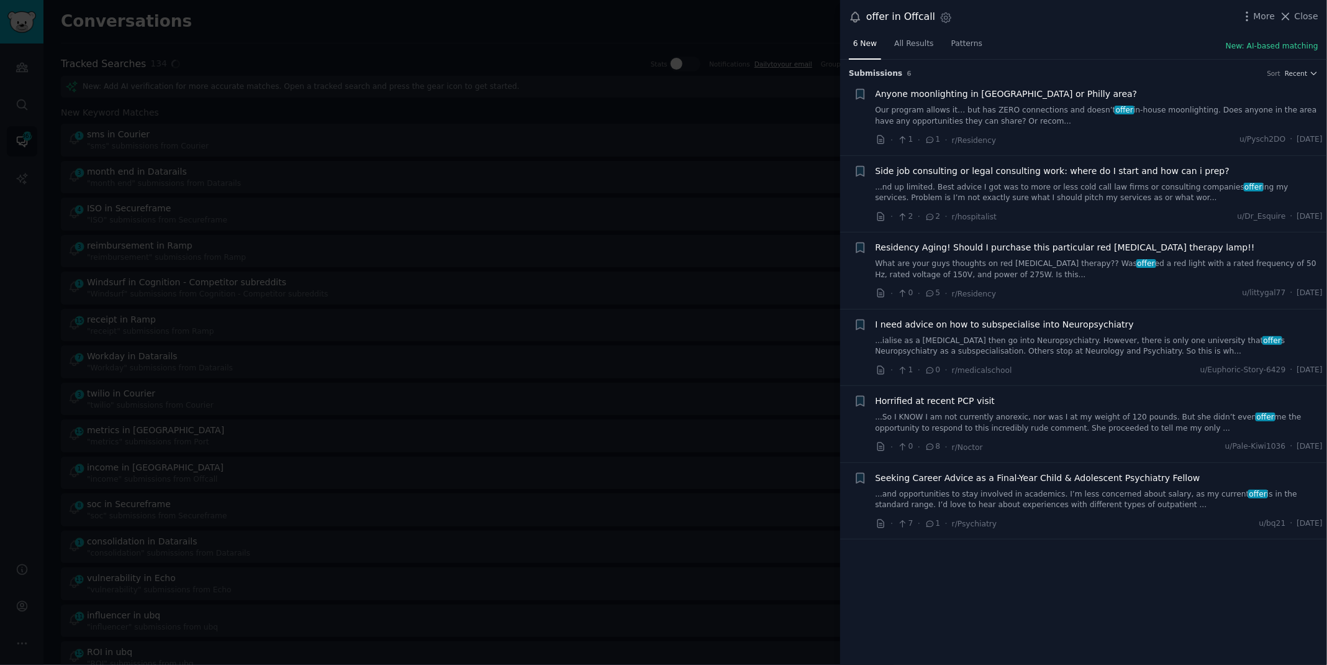
click at [1300, 7] on div "offer in Offcall Settings More Close" at bounding box center [1083, 17] width 487 height 34
click at [1296, 18] on span "Close" at bounding box center [1307, 16] width 24 height 13
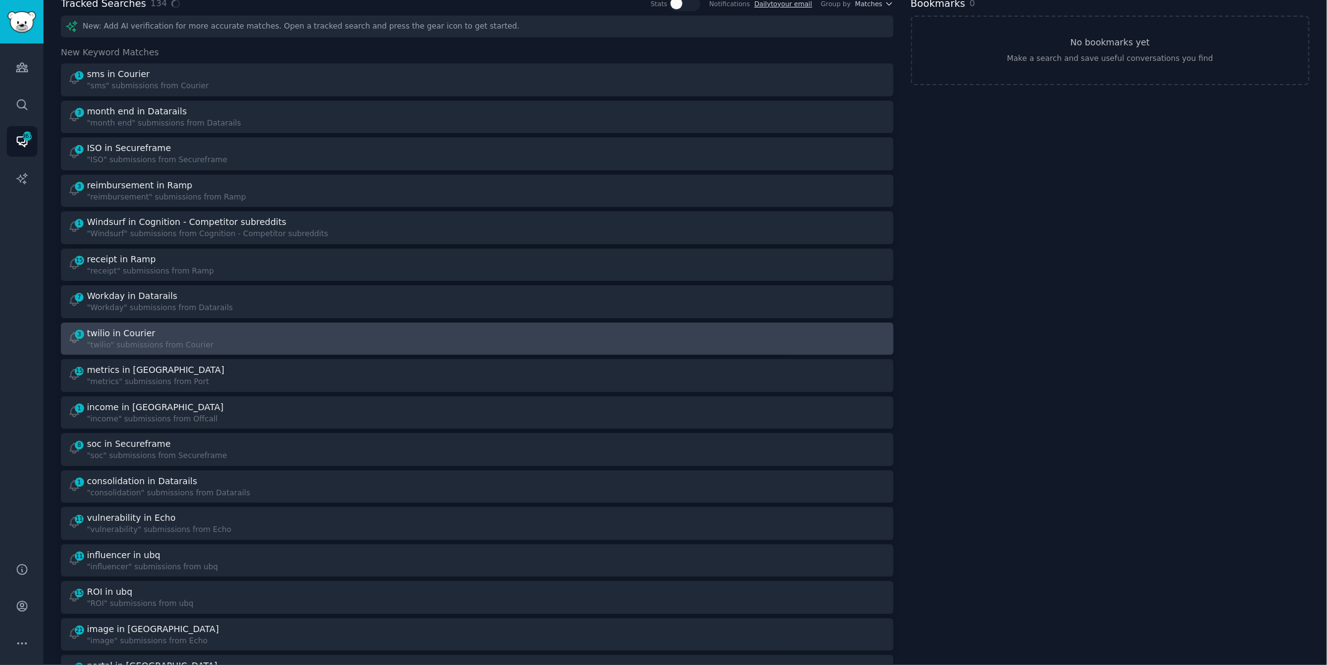
scroll to position [62, 0]
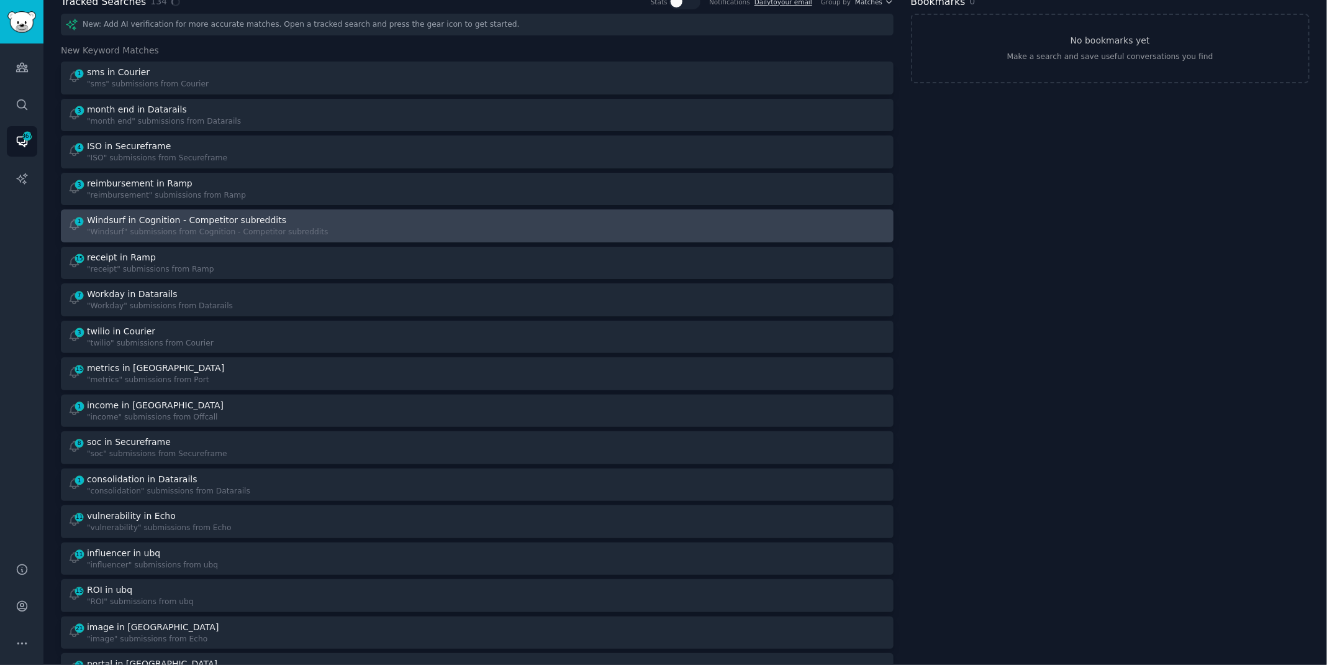
click at [299, 227] on div ""Windsurf" submissions from Cognition - Competitor subreddits" at bounding box center [208, 232] width 242 height 11
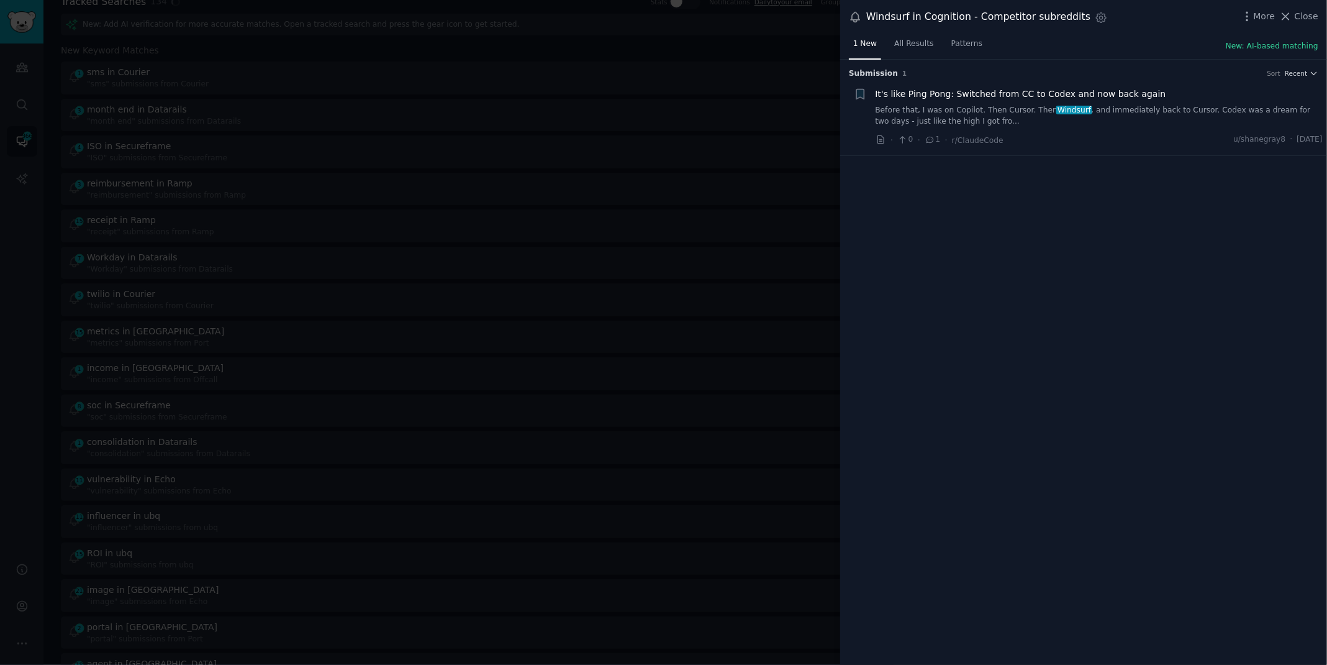
click at [1181, 95] on div "It's like Ping Pong: Switched from CC to Codex and now back again" at bounding box center [1100, 94] width 448 height 13
click at [1181, 103] on div "It's like Ping Pong: Switched from CC to Codex and now back again Before that, …" at bounding box center [1100, 107] width 448 height 39
click at [1171, 112] on link "Before that, I was on Copilot. Then Cursor. Then Windsurf , and immediately bac…" at bounding box center [1100, 116] width 448 height 22
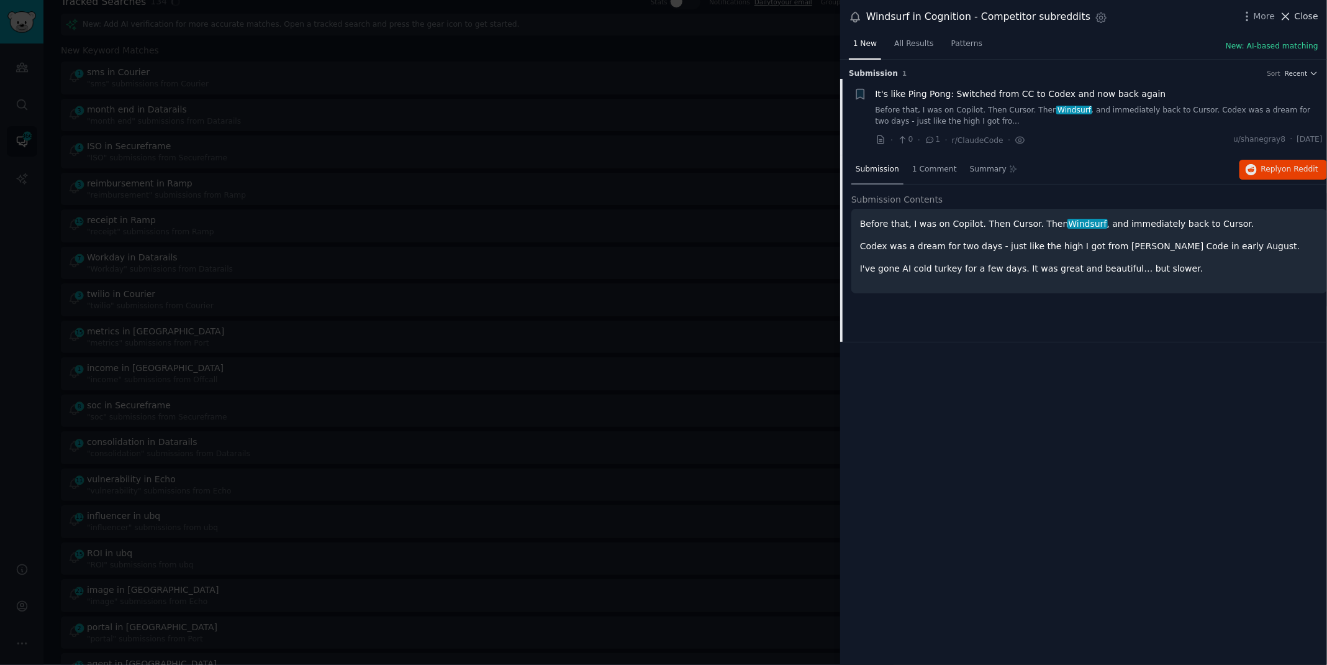
click at [1304, 19] on span "Close" at bounding box center [1307, 16] width 24 height 13
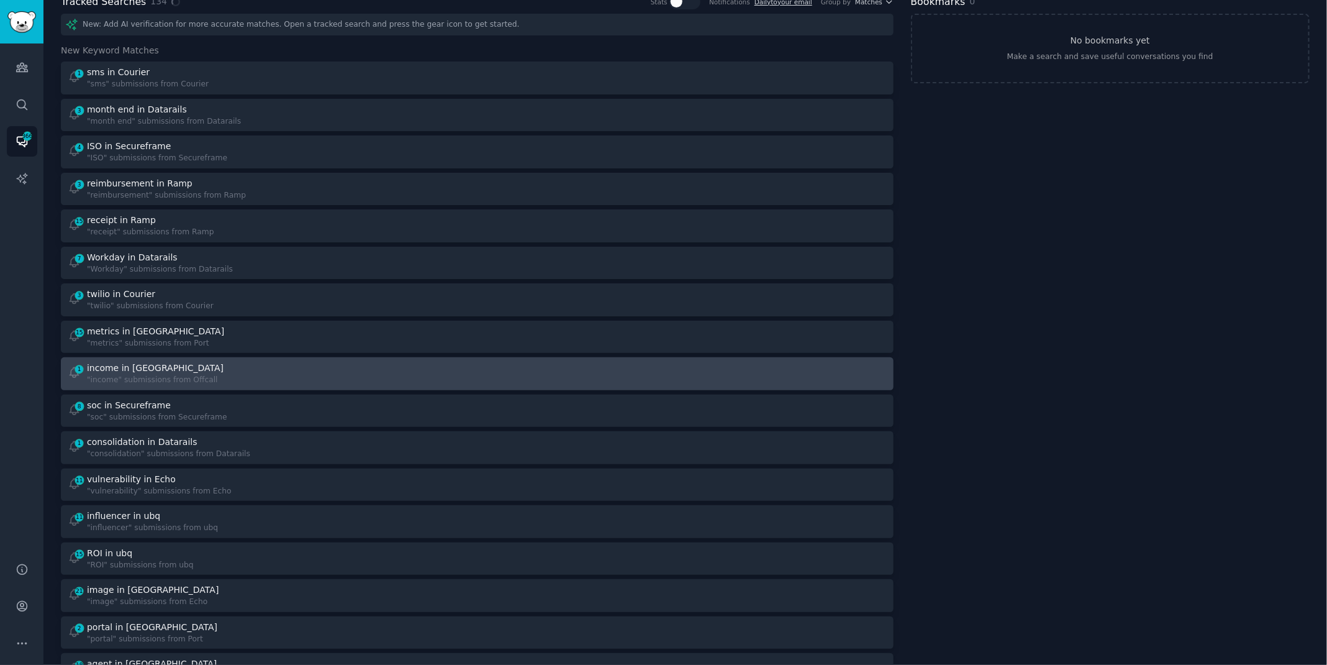
click at [556, 375] on div at bounding box center [686, 373] width 401 height 24
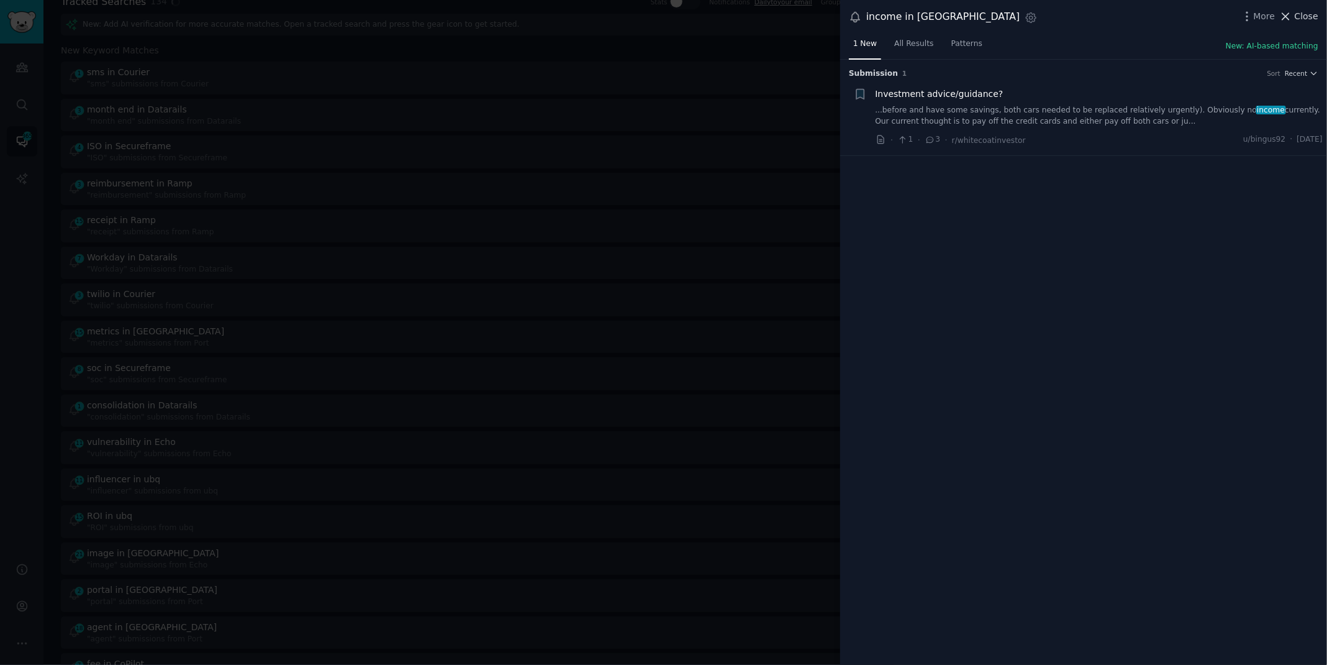
click at [1294, 12] on button "Close" at bounding box center [1298, 16] width 39 height 13
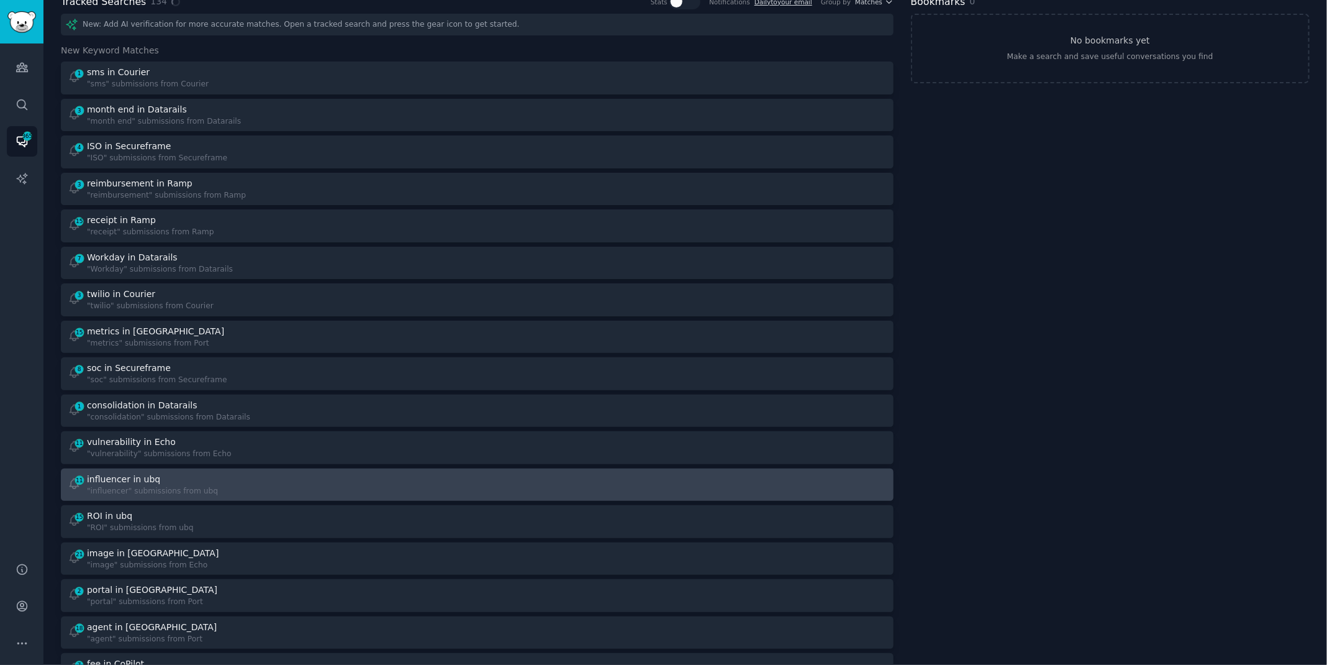
click at [189, 493] on div ""influencer" submissions from ubq" at bounding box center [152, 491] width 131 height 11
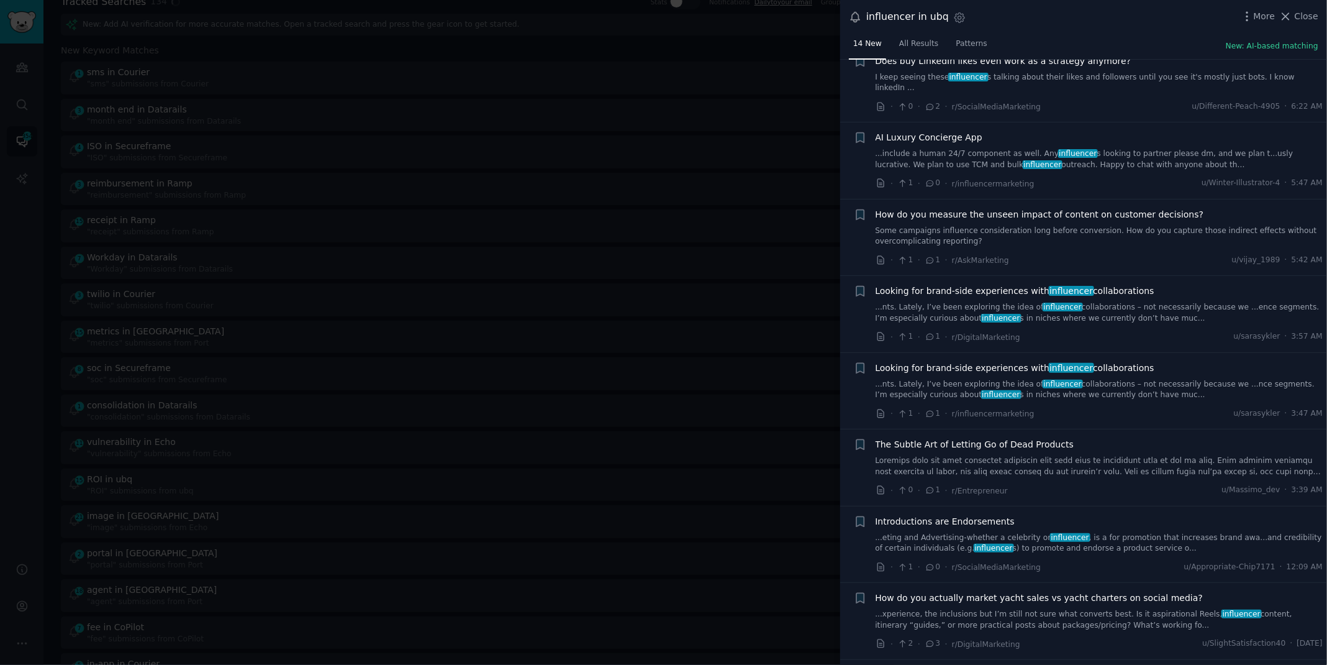
scroll to position [116, 0]
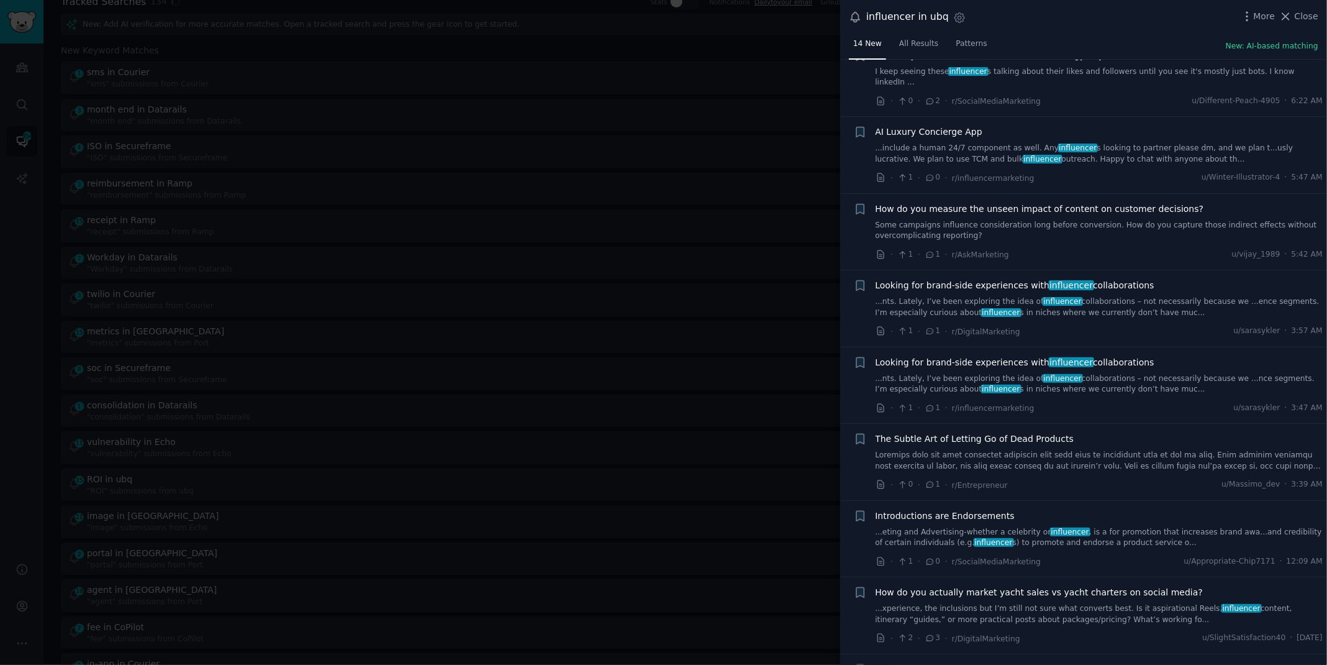
click at [933, 296] on link "...nts. Lately, I’ve been exploring the idea of influencer collaborations – not…" at bounding box center [1100, 307] width 448 height 22
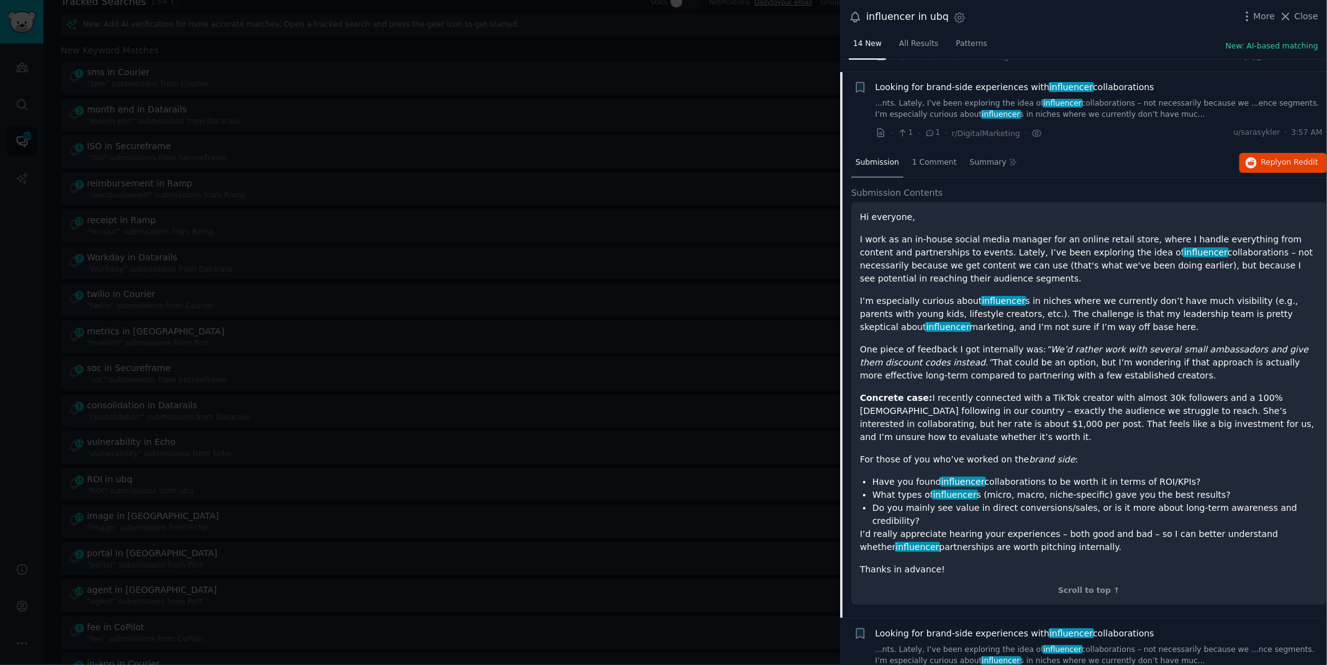
scroll to position [314, 0]
click at [1269, 157] on span "Reply on Reddit" at bounding box center [1289, 162] width 57 height 11
